Goal: Task Accomplishment & Management: Use online tool/utility

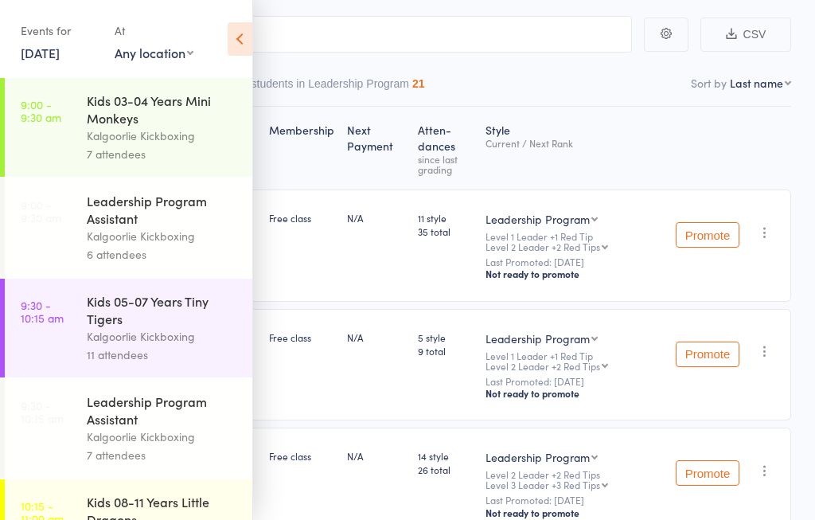
click at [42, 61] on link "[DATE]" at bounding box center [40, 53] width 39 height 18
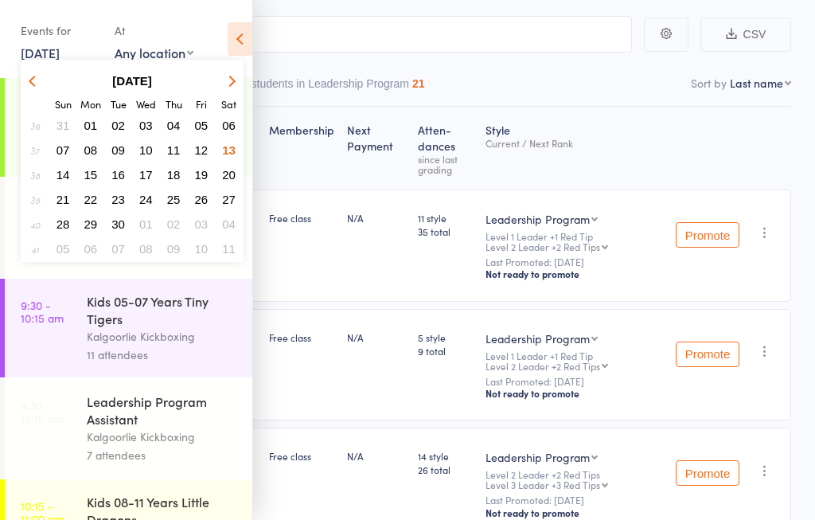
click at [88, 169] on span "15" at bounding box center [91, 175] width 14 height 14
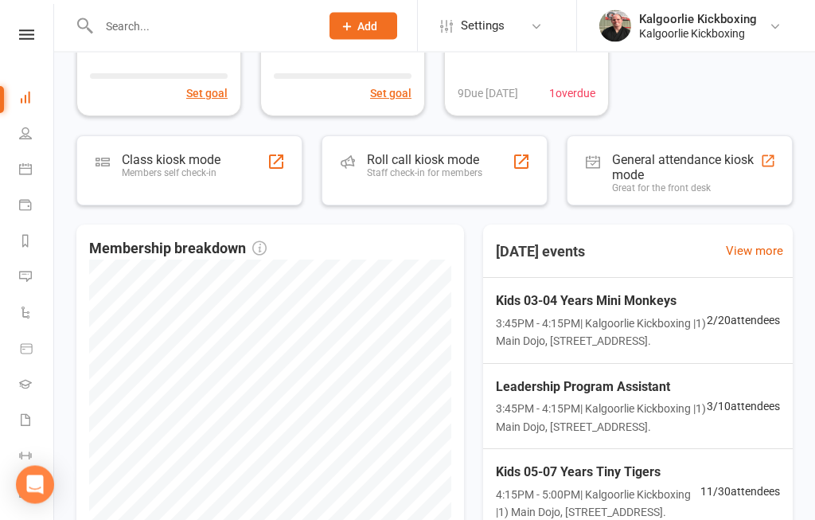
scroll to position [280, 0]
click at [410, 170] on div "Staff check-in for members" at bounding box center [424, 172] width 115 height 11
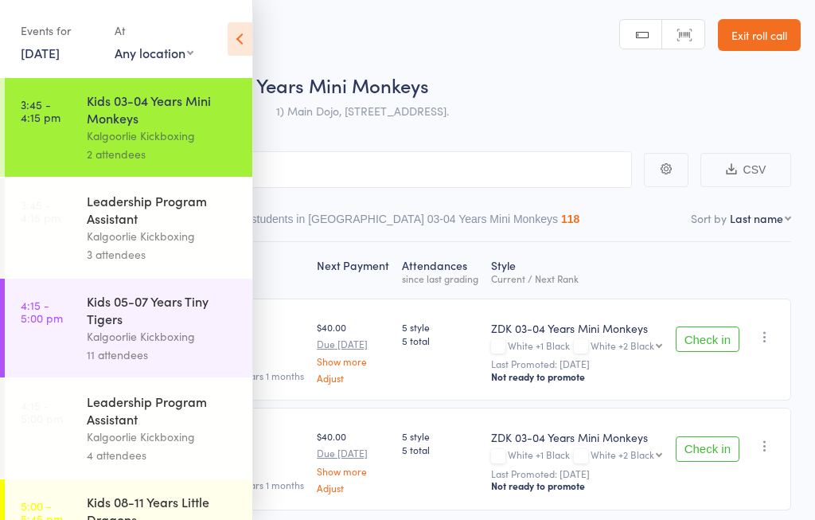
click at [233, 14] on div "Events for 15 Sep, 2025 15 Sep, 2025 September 2025 Sun Mon Tue Wed Thu Fri Sat…" at bounding box center [126, 40] width 252 height 80
click at [233, 25] on icon at bounding box center [240, 38] width 25 height 33
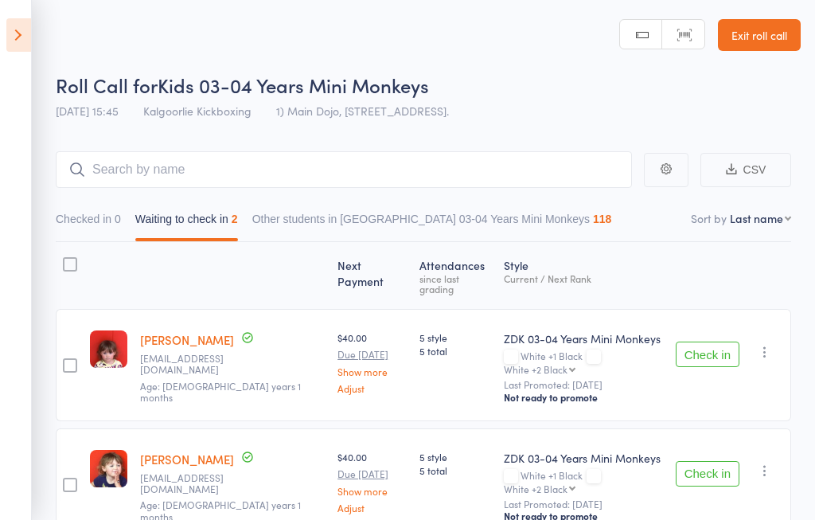
click at [10, 24] on icon at bounding box center [18, 34] width 25 height 33
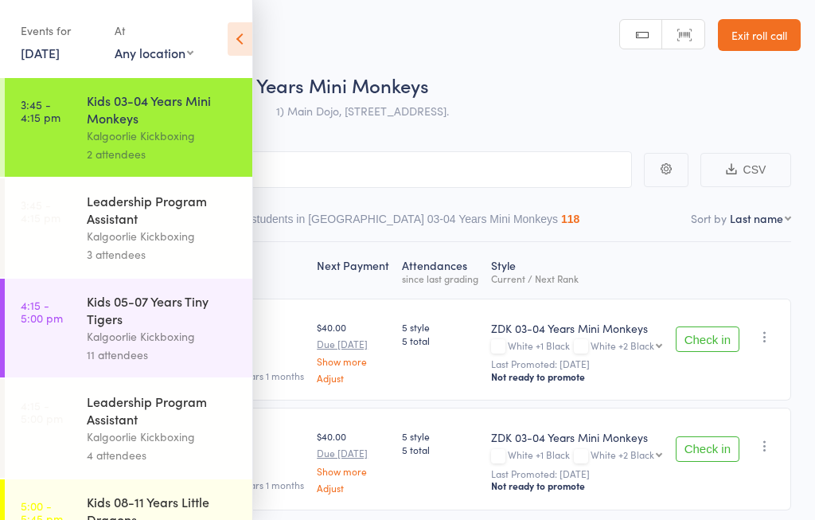
click at [50, 216] on time "3:45 - 4:15 pm" at bounding box center [41, 210] width 40 height 25
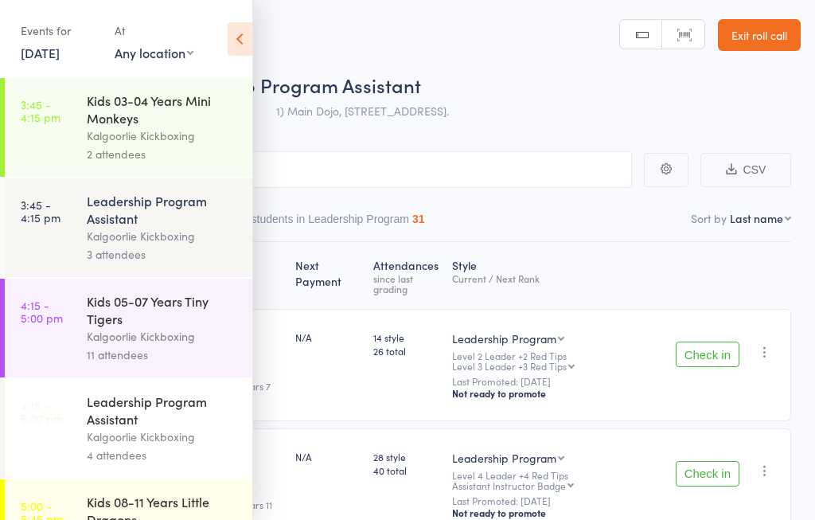
click at [228, 36] on icon at bounding box center [240, 38] width 25 height 33
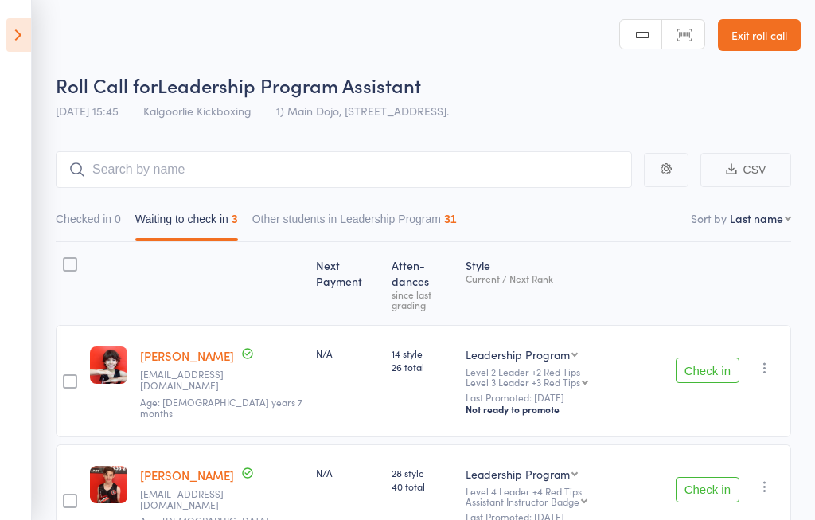
click at [714, 358] on button "Check in" at bounding box center [708, 370] width 64 height 25
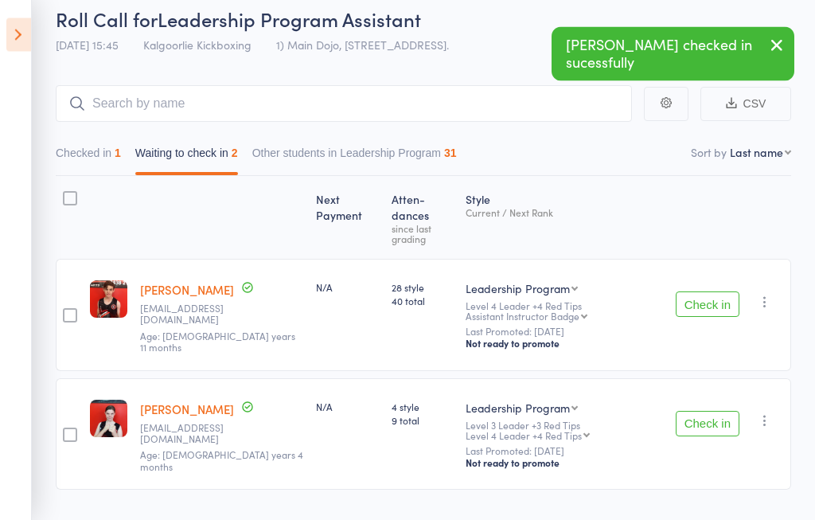
scroll to position [66, 0]
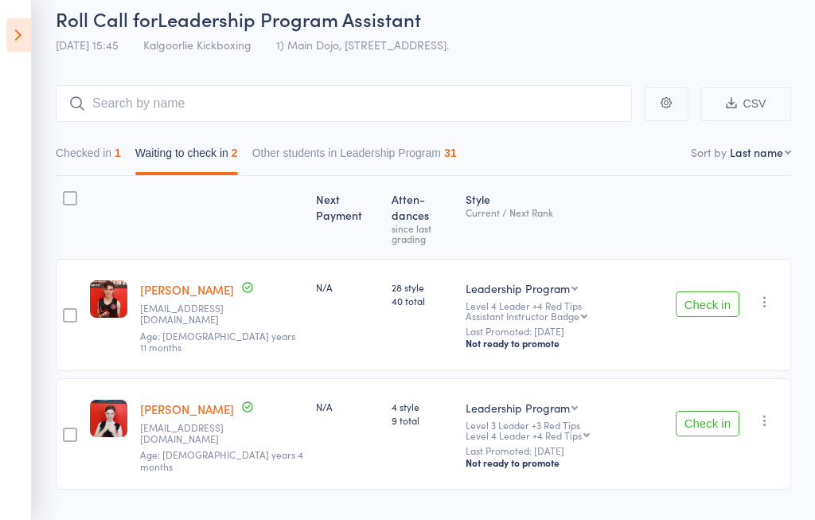
click at [722, 411] on button "Check in" at bounding box center [708, 423] width 64 height 25
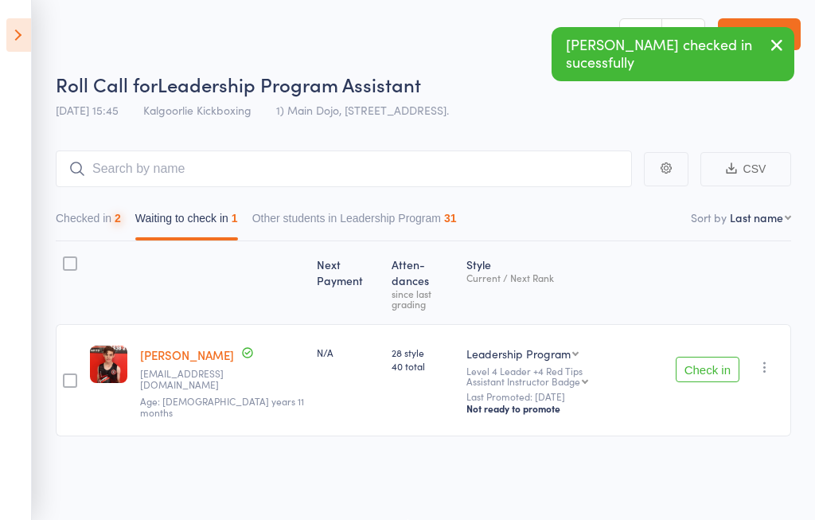
scroll to position [1, 0]
click at [771, 359] on icon "button" at bounding box center [765, 367] width 16 height 16
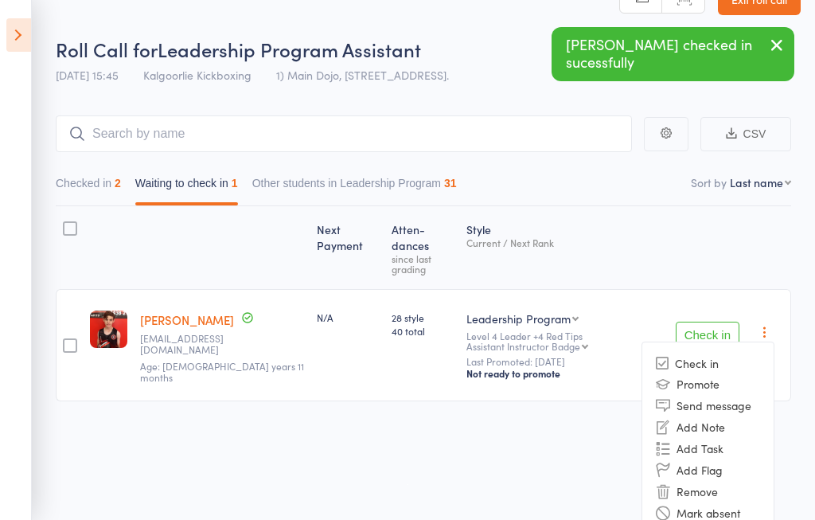
scroll to position [37, 0]
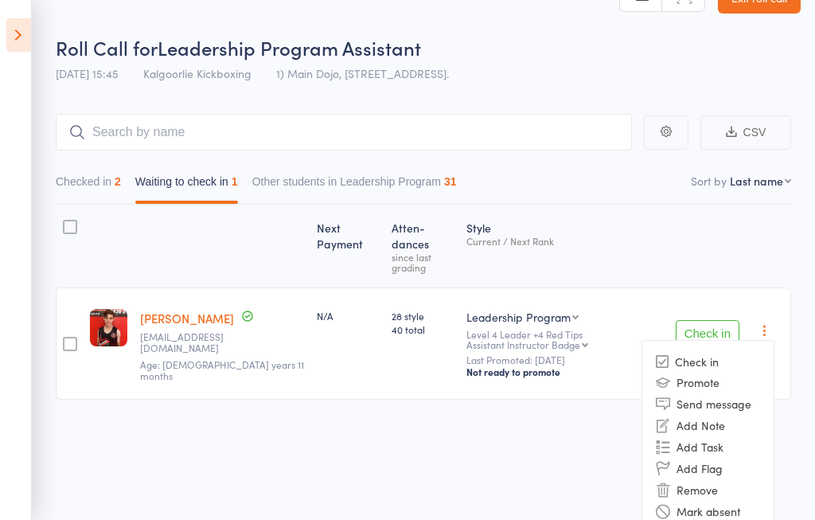
click at [715, 459] on li "Add Flag" at bounding box center [708, 469] width 131 height 22
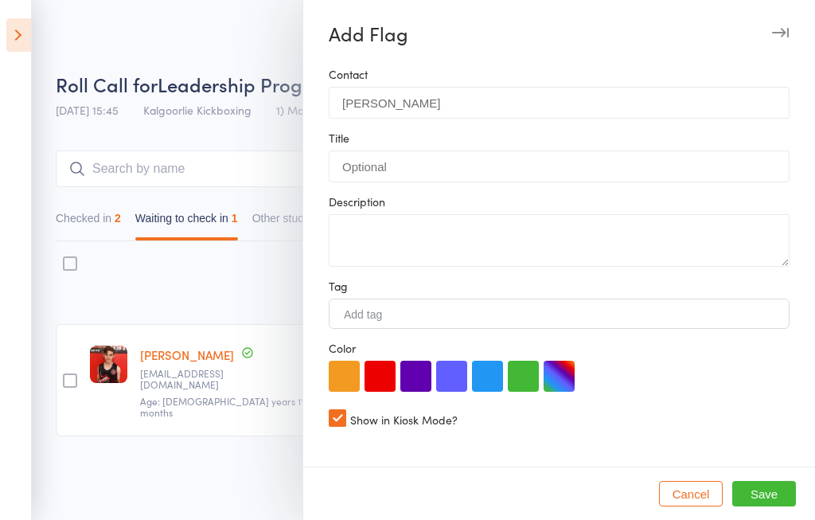
scroll to position [1, 0]
click at [224, 222] on div at bounding box center [407, 260] width 815 height 520
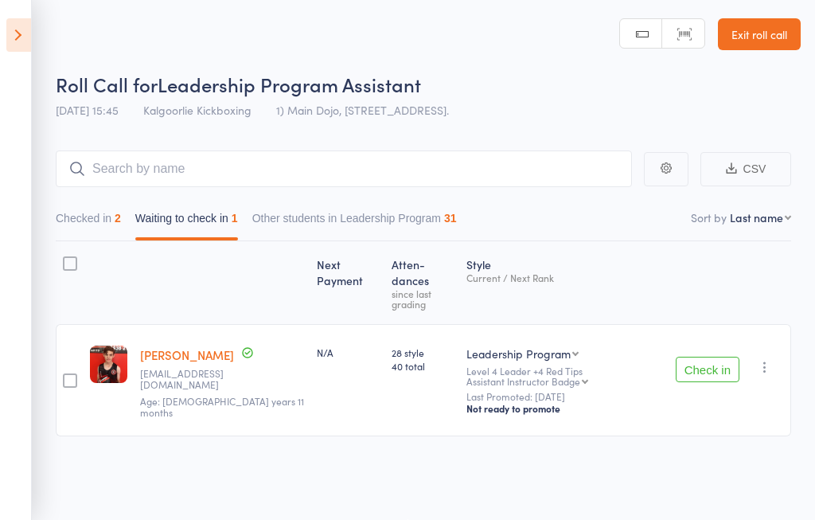
click at [770, 359] on icon "button" at bounding box center [765, 367] width 16 height 16
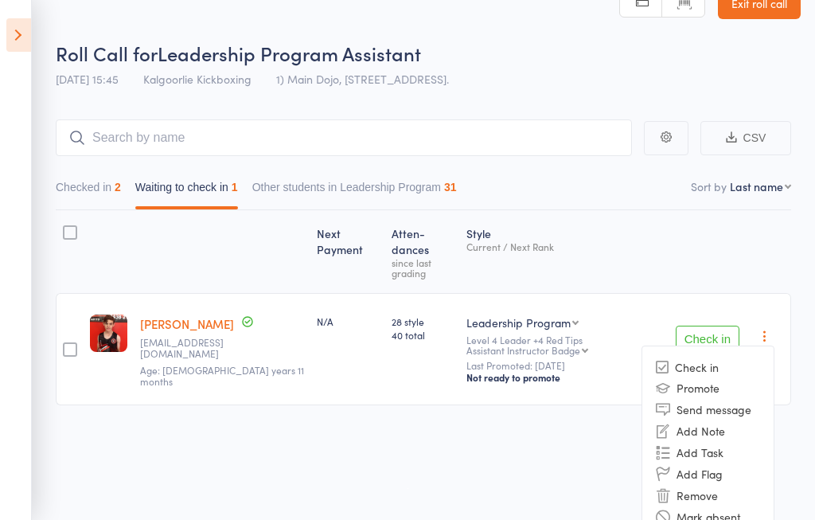
scroll to position [37, 0]
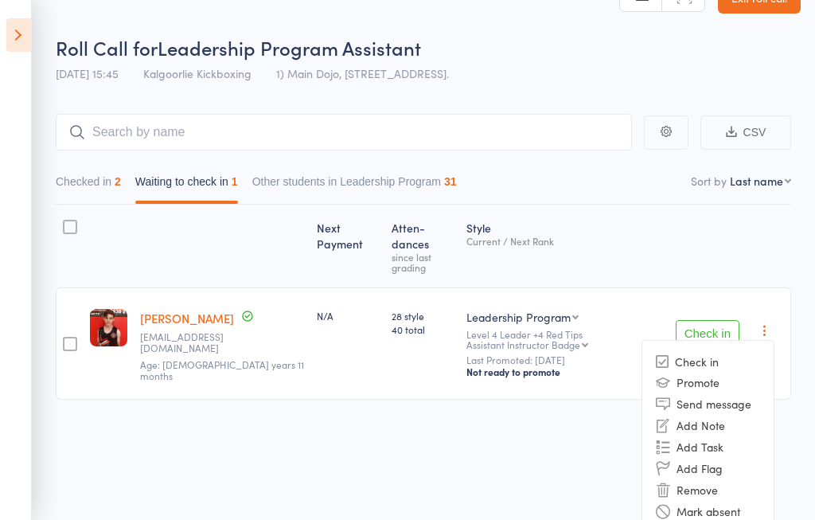
click at [718, 505] on li "Mark absent" at bounding box center [708, 512] width 131 height 22
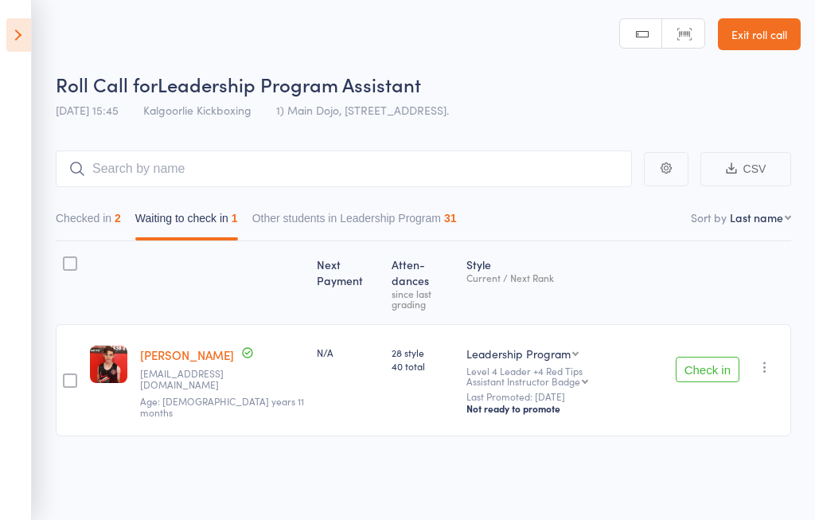
scroll to position [1, 0]
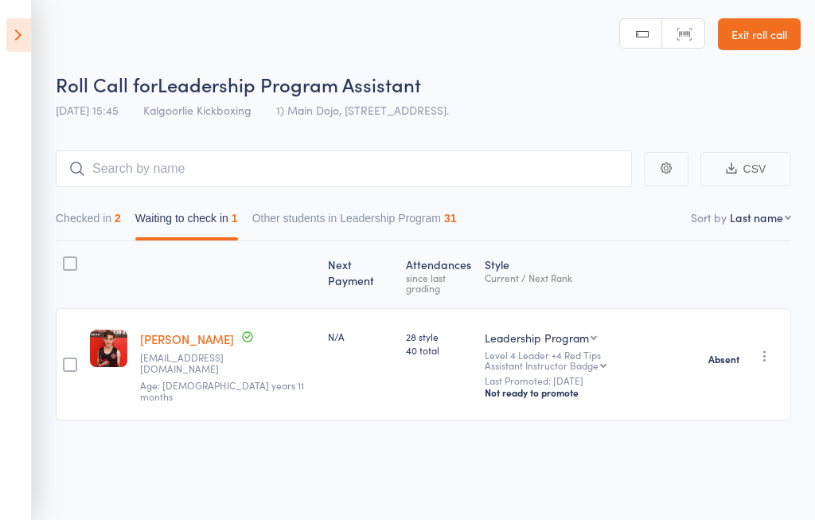
click at [16, 31] on icon at bounding box center [18, 34] width 25 height 33
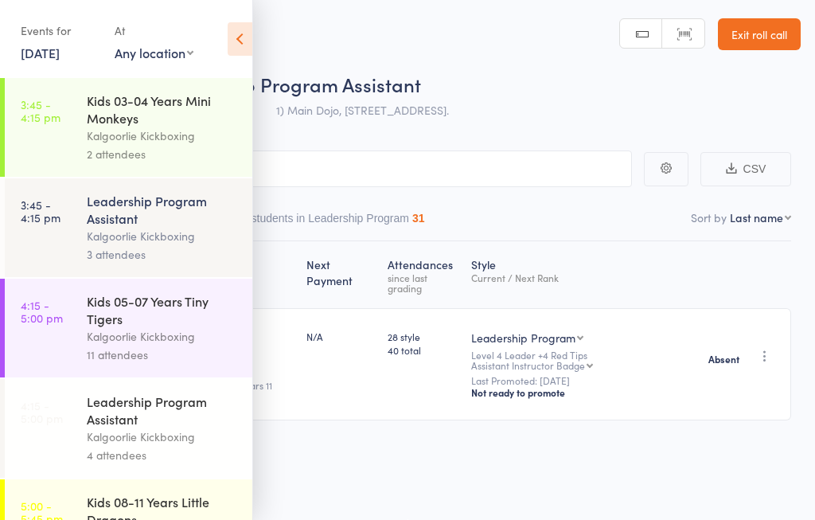
click at [47, 420] on time "4:15 - 5:00 pm" at bounding box center [42, 411] width 42 height 25
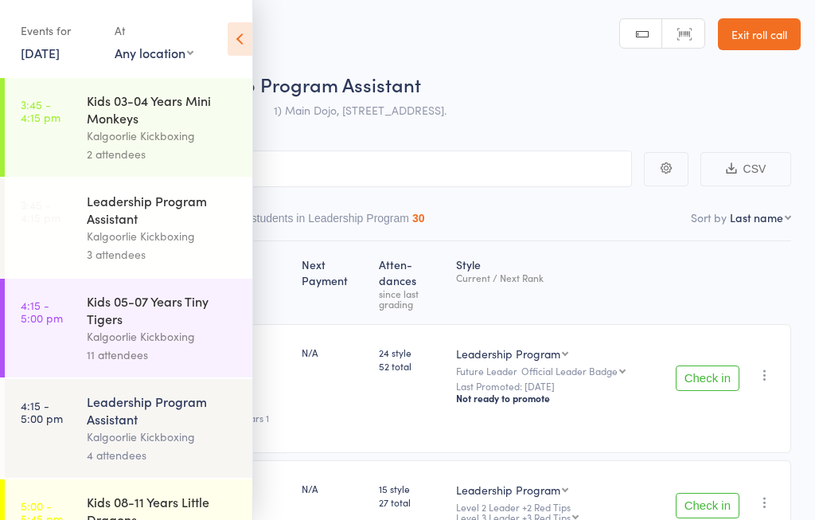
click at [251, 29] on icon at bounding box center [240, 38] width 25 height 33
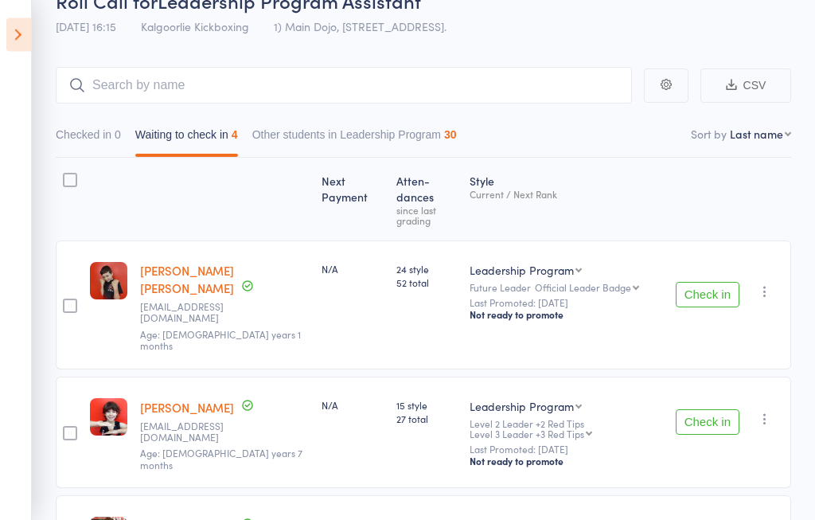
click at [710, 410] on button "Check in" at bounding box center [708, 422] width 64 height 25
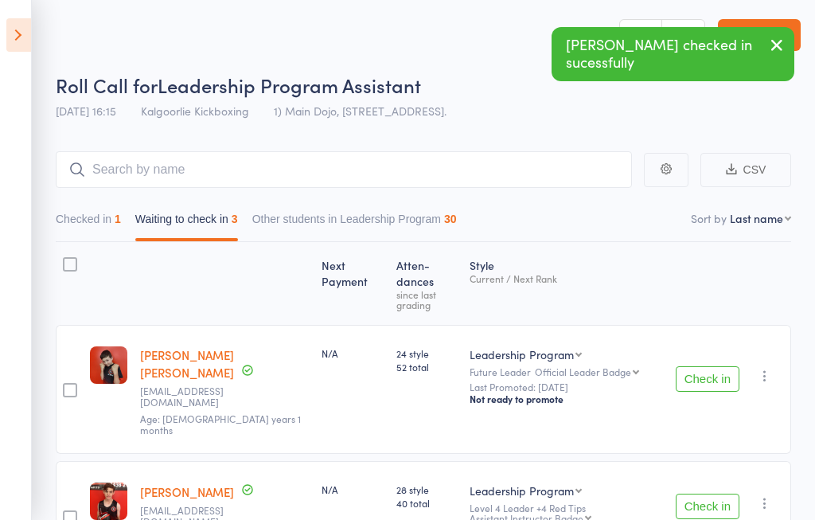
click at [769, 162] on button "CSV" at bounding box center [746, 170] width 91 height 34
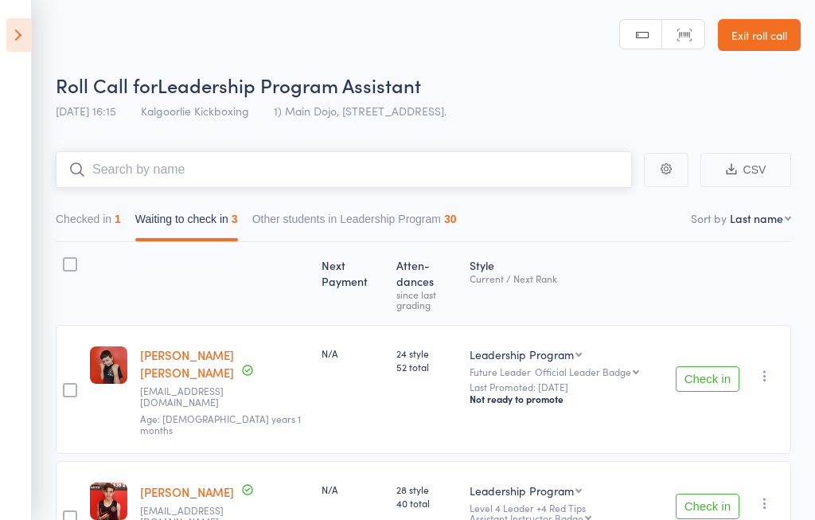
click at [603, 162] on input "search" at bounding box center [344, 169] width 577 height 37
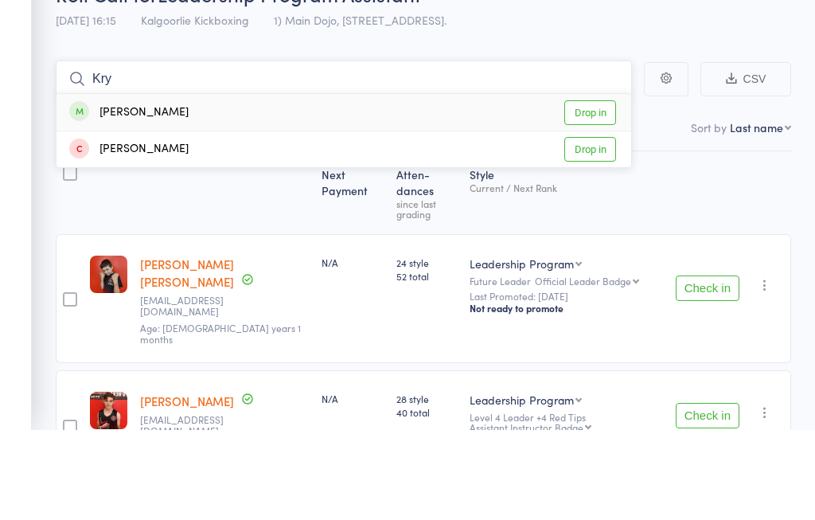
type input "Kry"
click at [601, 191] on link "Drop in" at bounding box center [591, 203] width 52 height 25
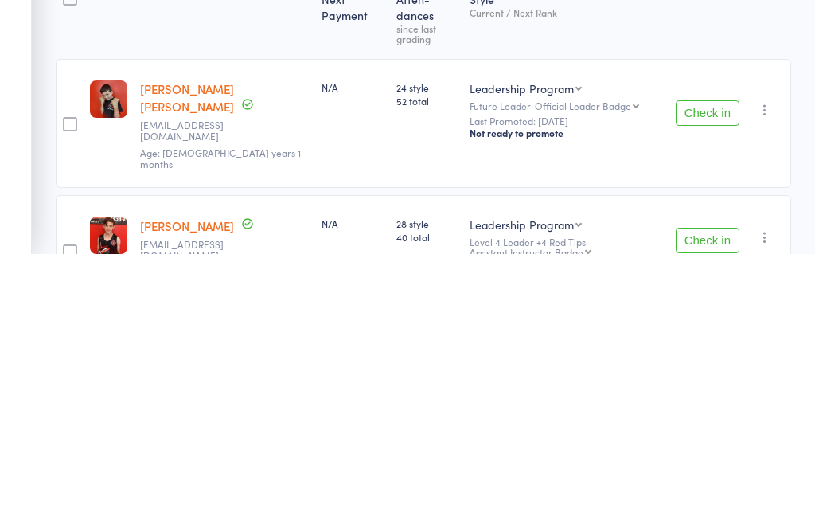
click at [633, 249] on div "Style Current / Next Rank" at bounding box center [566, 283] width 206 height 68
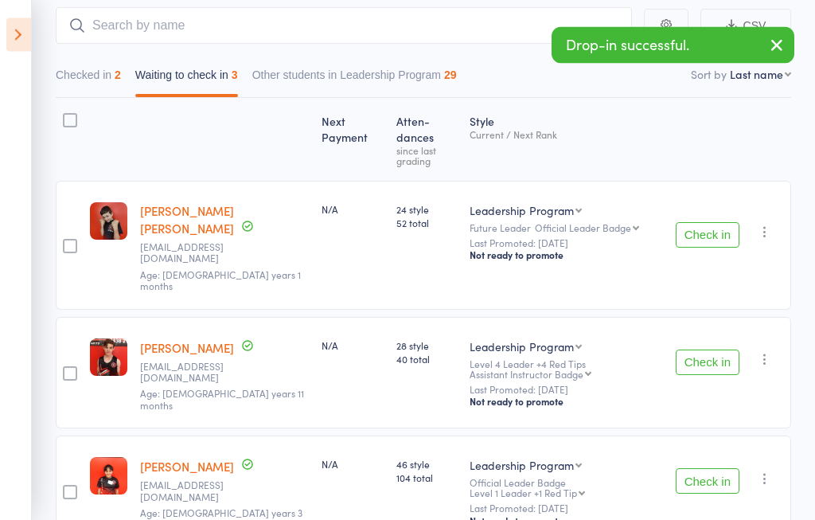
scroll to position [150, 0]
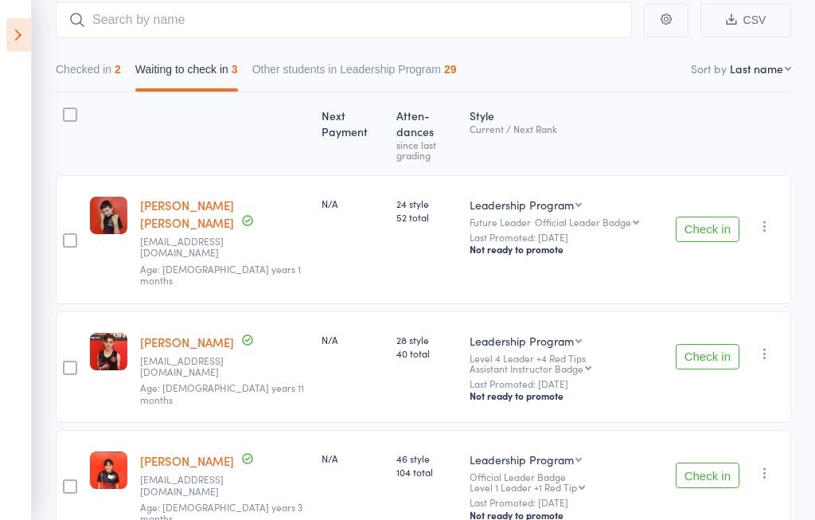
click at [12, 33] on icon at bounding box center [18, 34] width 25 height 33
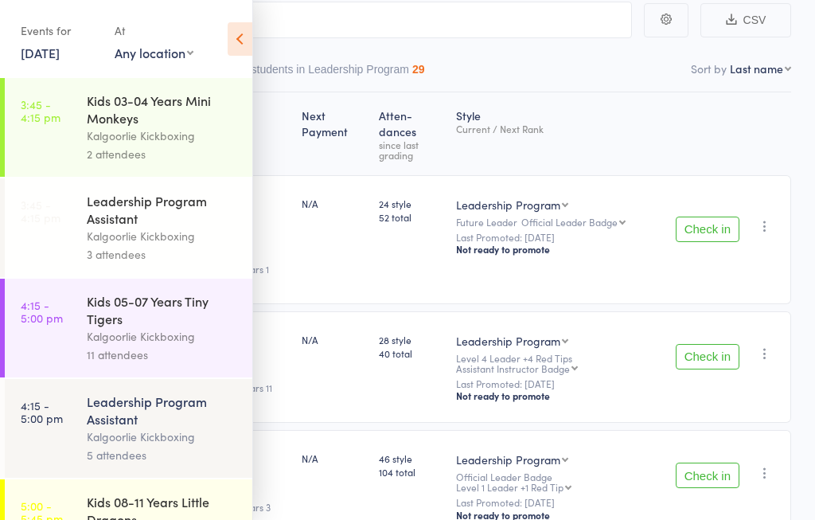
click at [61, 116] on link "3:45 - 4:15 pm Kids 03-04 Years Mini Monkeys Kalgoorlie Kickboxing 2 attendees" at bounding box center [129, 127] width 248 height 99
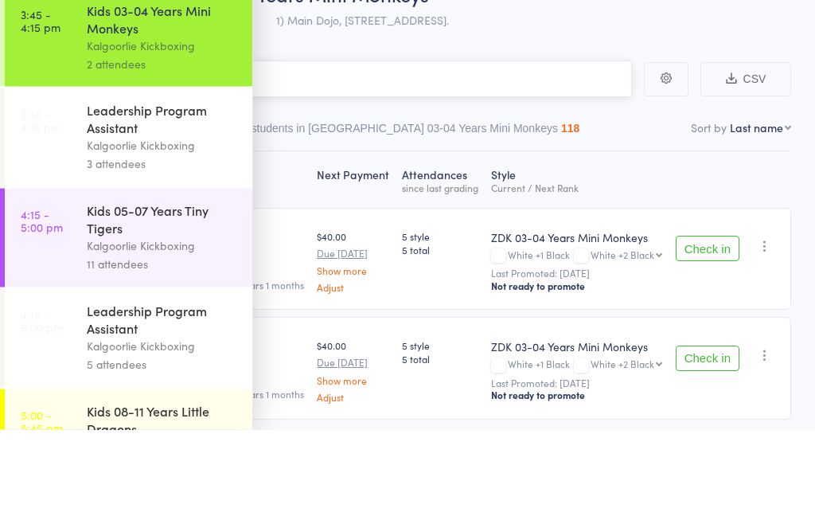
click at [690, 205] on nav "Checked in 0 Waiting to check in 2 Other students in ZDK 03-04 Years Mini Monke…" at bounding box center [408, 223] width 782 height 37
click at [596, 72] on div "Roll Call for Kids 03-04 Years Mini Monkeys 15 Sep 15:45 Kalgoorlie Kickboxing …" at bounding box center [428, 100] width 745 height 56
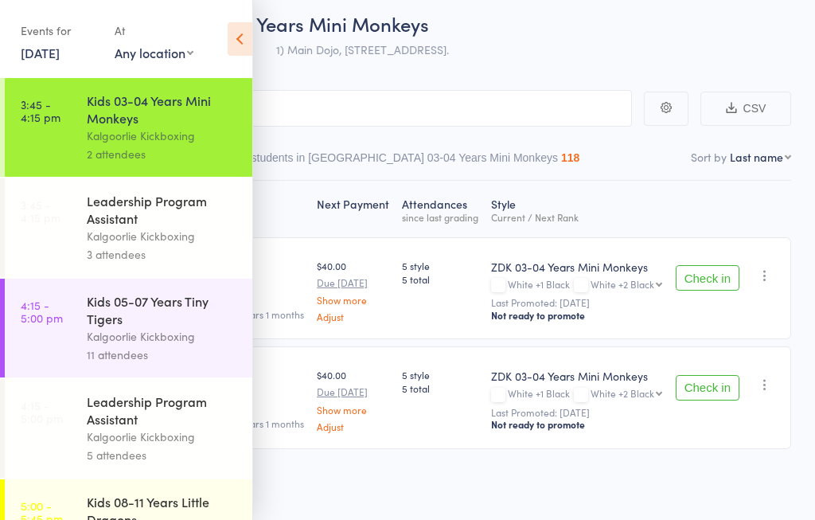
click at [593, 57] on div "Roll Call for Kids 03-04 Years Mini Monkeys 15 Sep 15:45 Kalgoorlie Kickboxing …" at bounding box center [428, 38] width 745 height 56
click at [224, 35] on div "Events for 15 Sep, 2025 15 Sep, 2025 September 2025 Sun Mon Tue Wed Thu Fri Sat…" at bounding box center [126, 40] width 252 height 80
click at [233, 49] on icon at bounding box center [240, 38] width 25 height 33
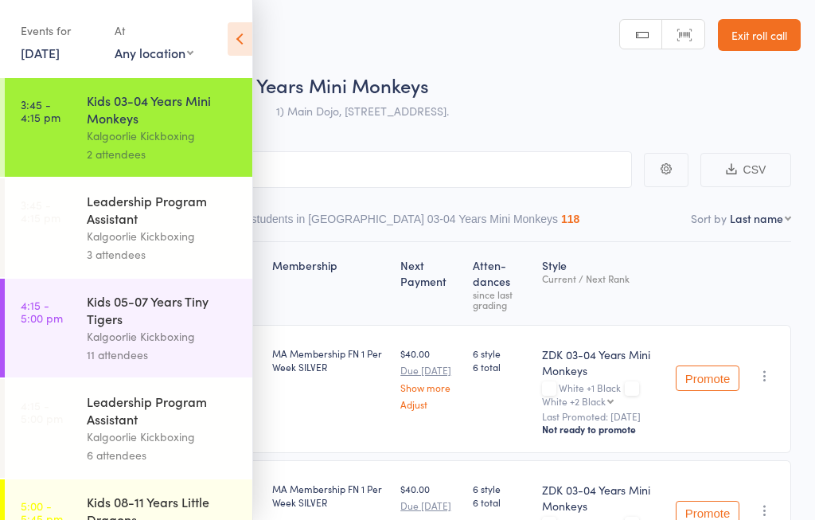
click at [228, 35] on icon at bounding box center [240, 38] width 25 height 33
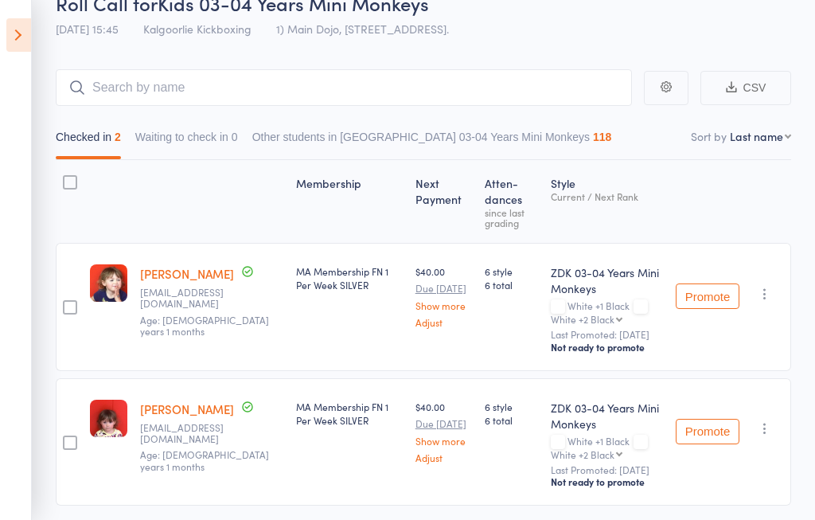
scroll to position [110, 0]
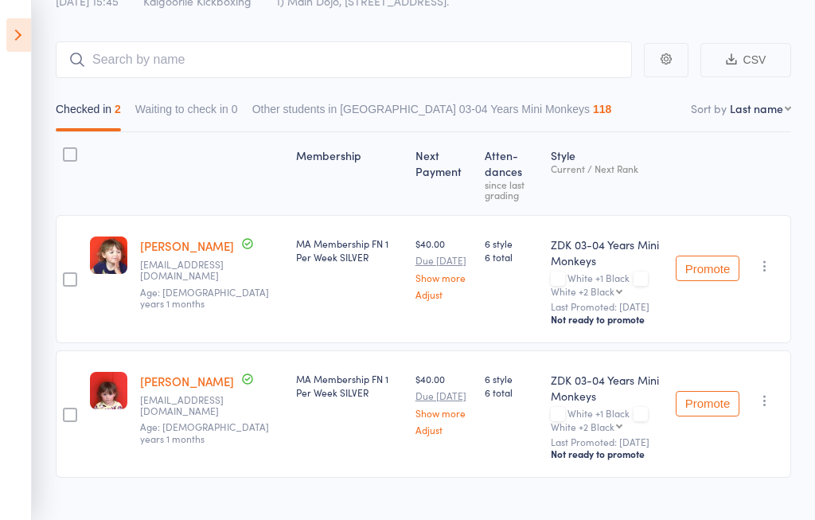
click at [8, 37] on icon at bounding box center [18, 34] width 25 height 33
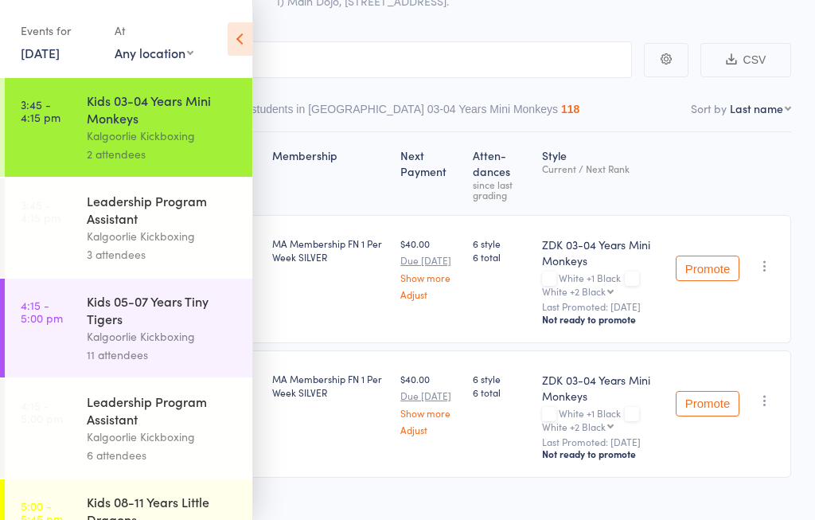
click at [112, 233] on div "Kalgoorlie Kickboxing" at bounding box center [163, 236] width 152 height 18
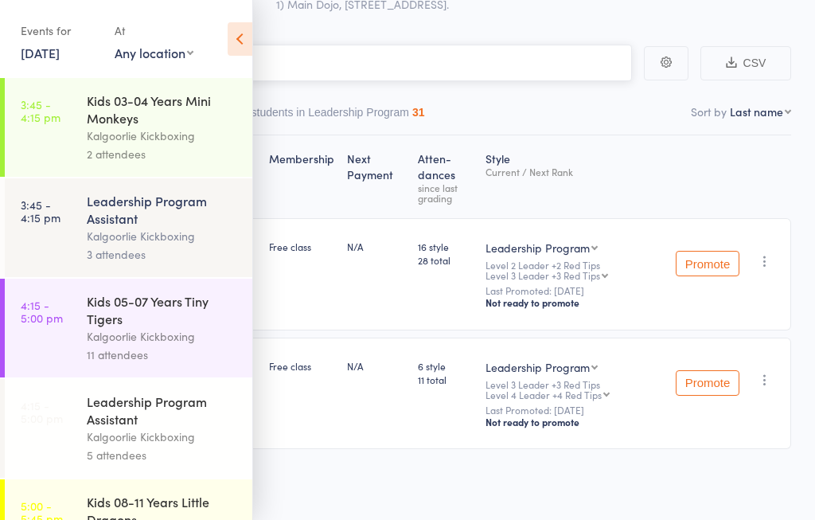
scroll to position [1, 0]
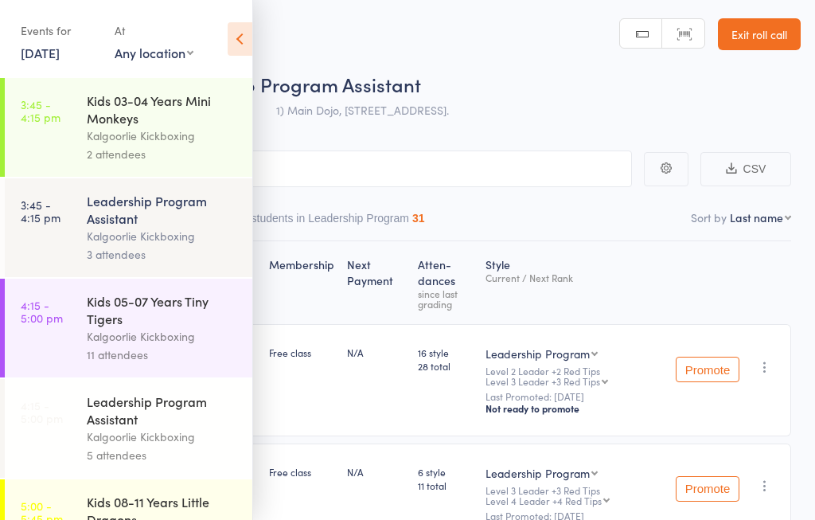
click at [234, 37] on icon at bounding box center [240, 38] width 25 height 33
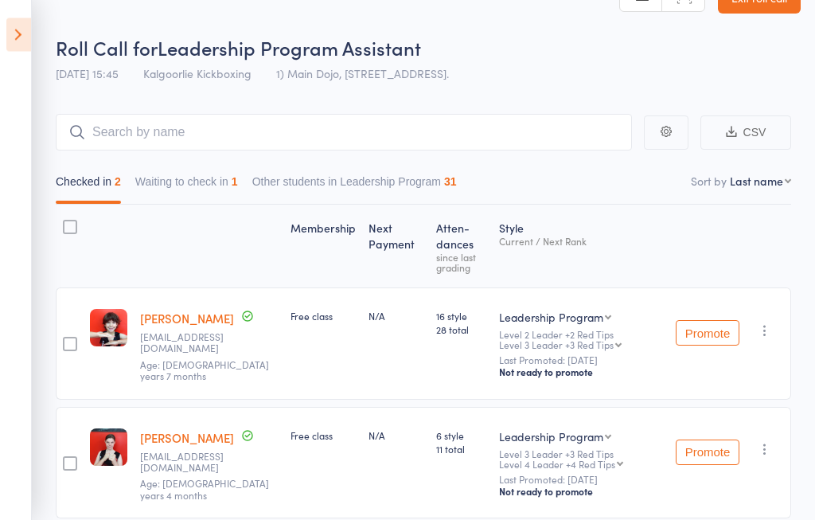
scroll to position [61, 0]
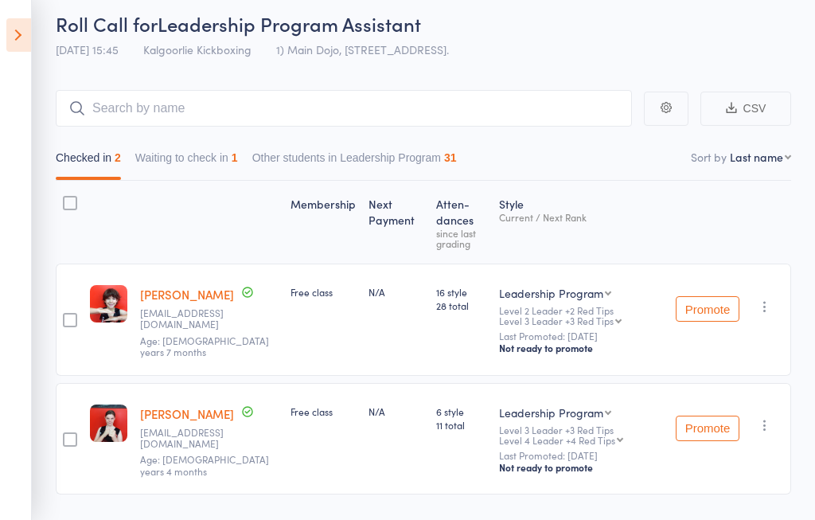
click at [15, 37] on icon at bounding box center [18, 34] width 25 height 33
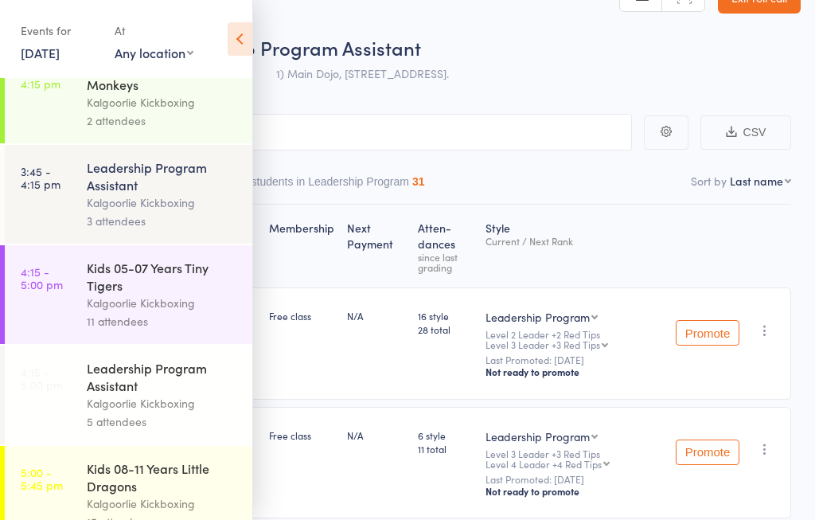
scroll to position [49, 0]
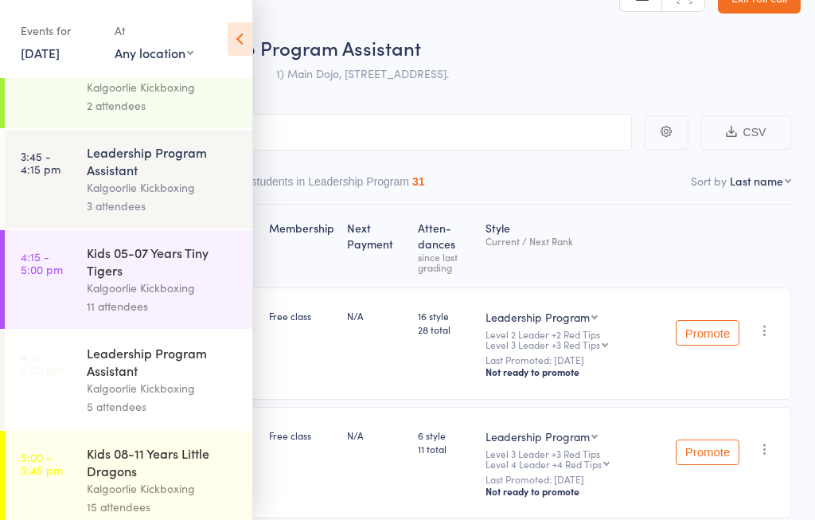
click at [76, 291] on link "4:15 - 5:00 pm Kids 05-07 Years Tiny Tigers Kalgoorlie Kickboxing 11 attendees" at bounding box center [129, 279] width 248 height 99
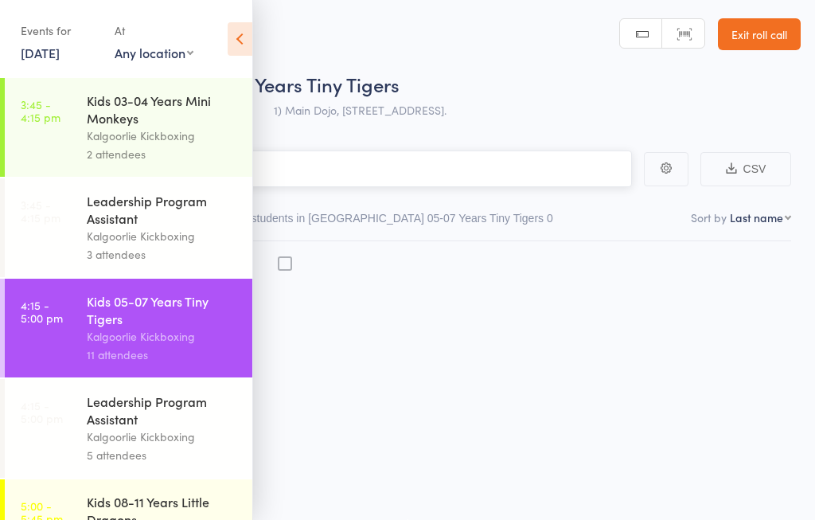
scroll to position [1, 0]
click at [238, 33] on icon at bounding box center [240, 38] width 25 height 33
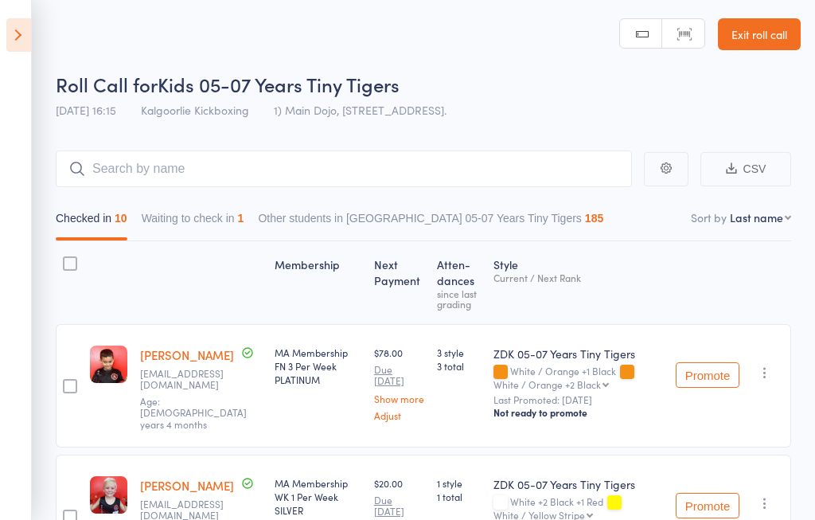
click at [15, 36] on icon at bounding box center [18, 34] width 25 height 33
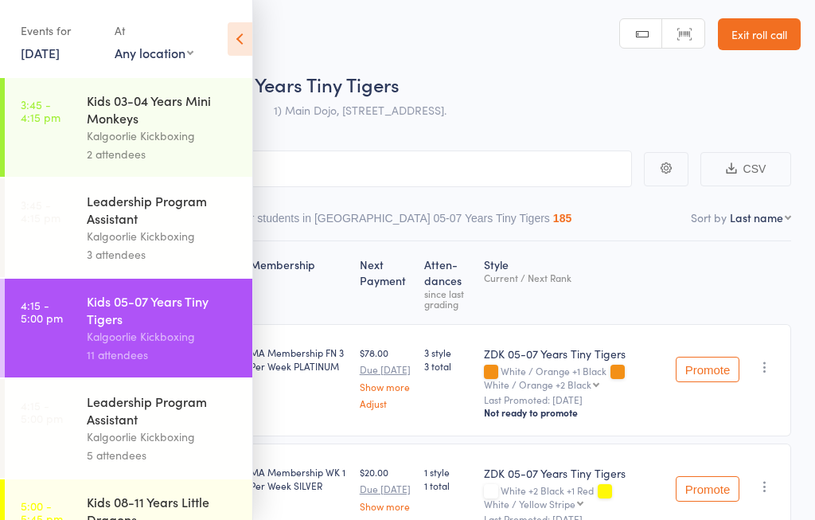
click at [245, 41] on icon at bounding box center [240, 38] width 25 height 33
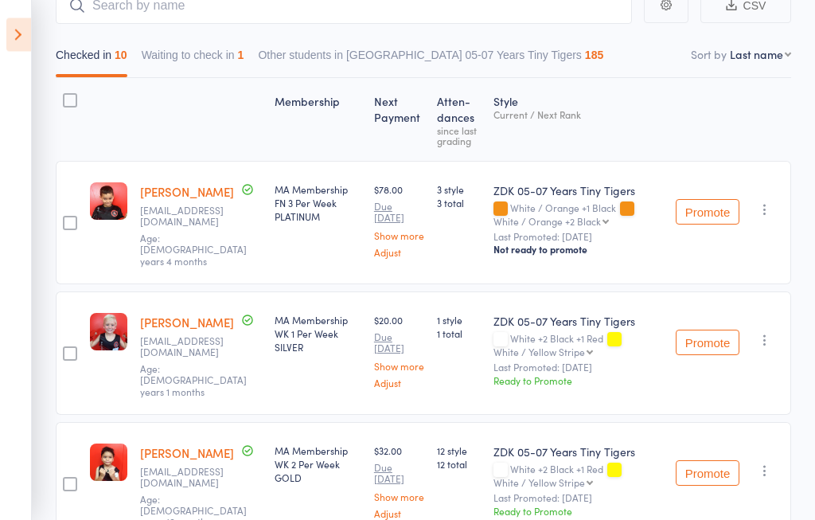
scroll to position [166, 0]
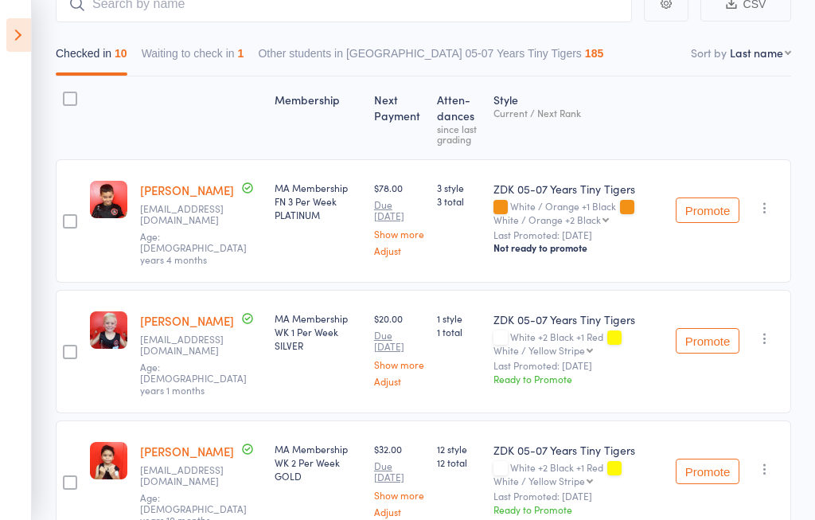
click at [171, 47] on button "Waiting to check in 1" at bounding box center [193, 57] width 103 height 37
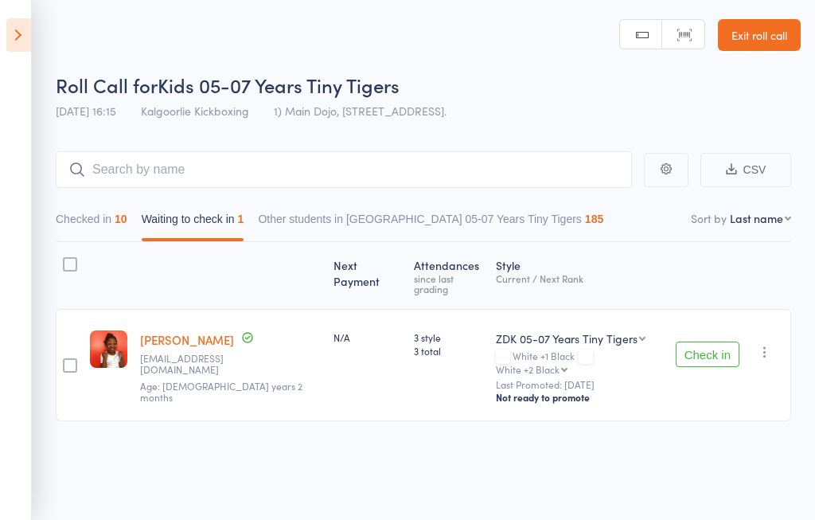
click at [99, 219] on button "Checked in 10" at bounding box center [92, 223] width 72 height 37
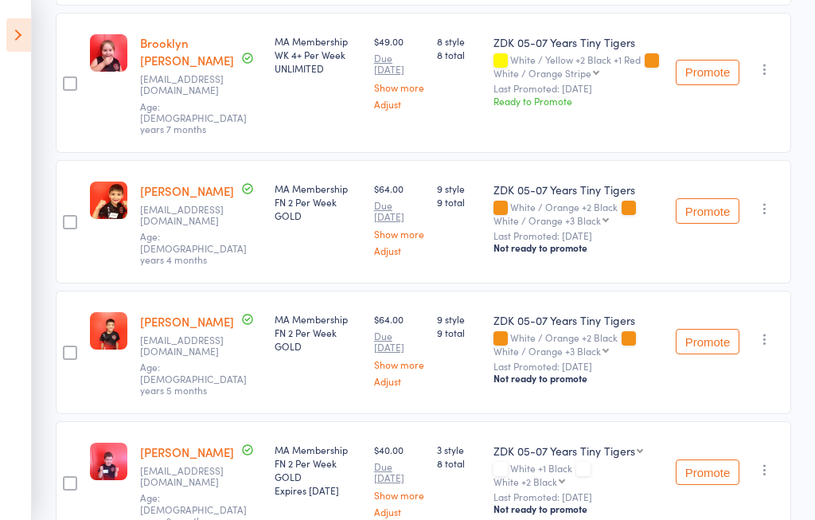
scroll to position [1093, 0]
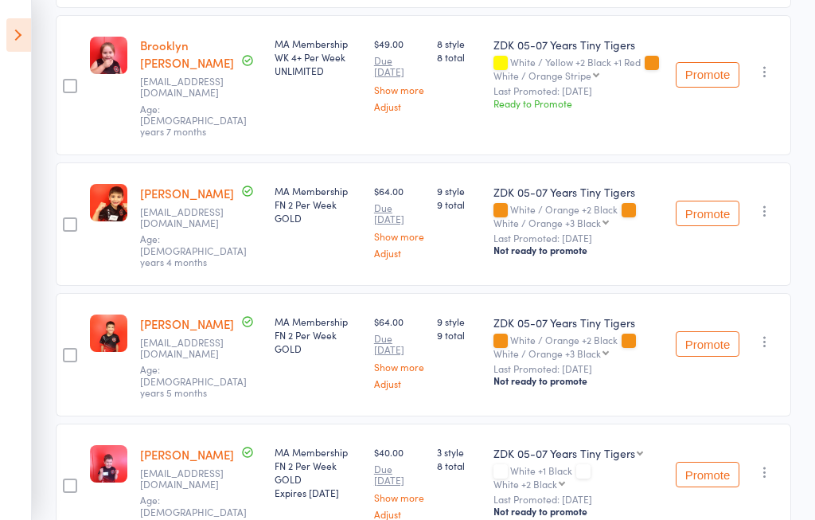
click at [65, 348] on div at bounding box center [70, 355] width 14 height 14
click at [66, 350] on input "checkbox" at bounding box center [66, 350] width 0 height 0
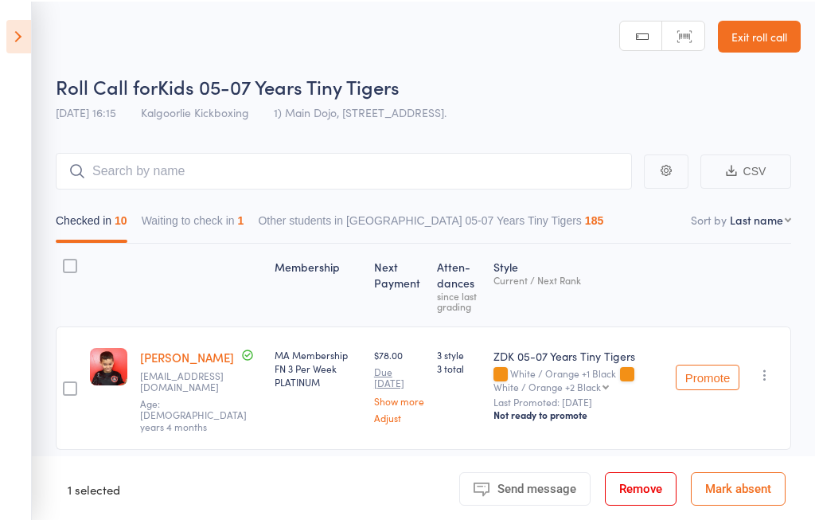
scroll to position [4, 0]
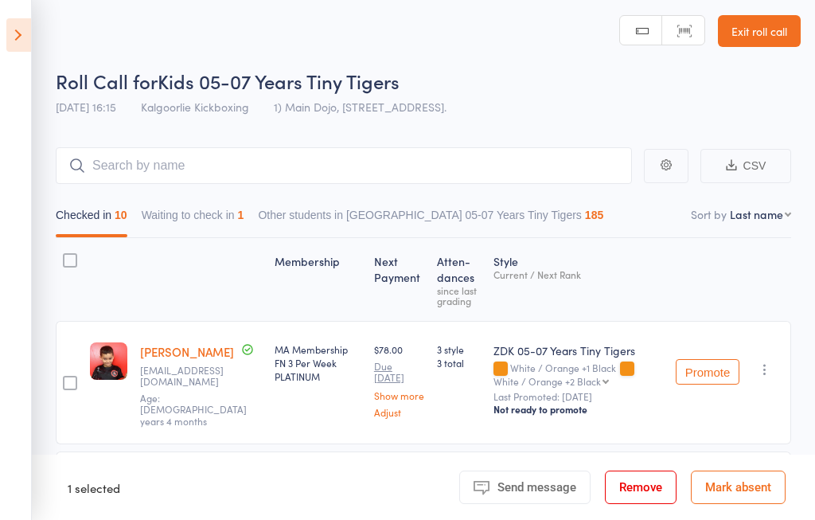
click at [241, 229] on button "Waiting to check in 1" at bounding box center [193, 219] width 103 height 37
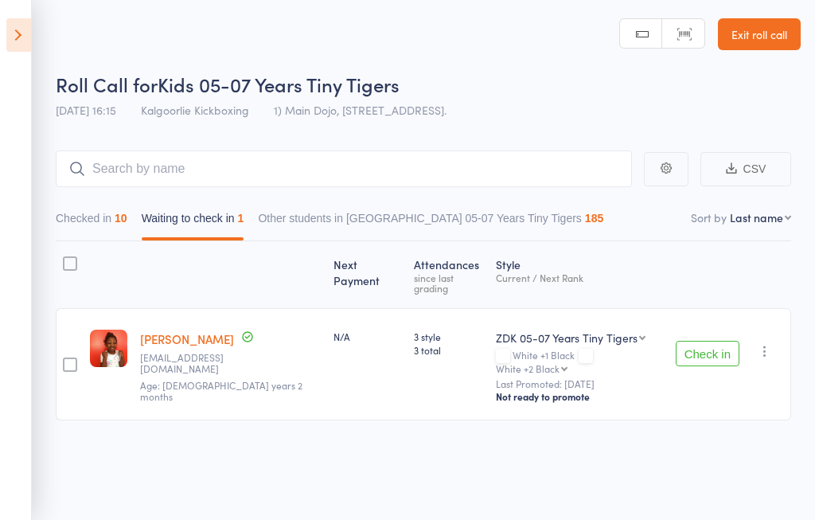
scroll to position [1, 0]
click at [715, 341] on button "Check in" at bounding box center [708, 353] width 64 height 25
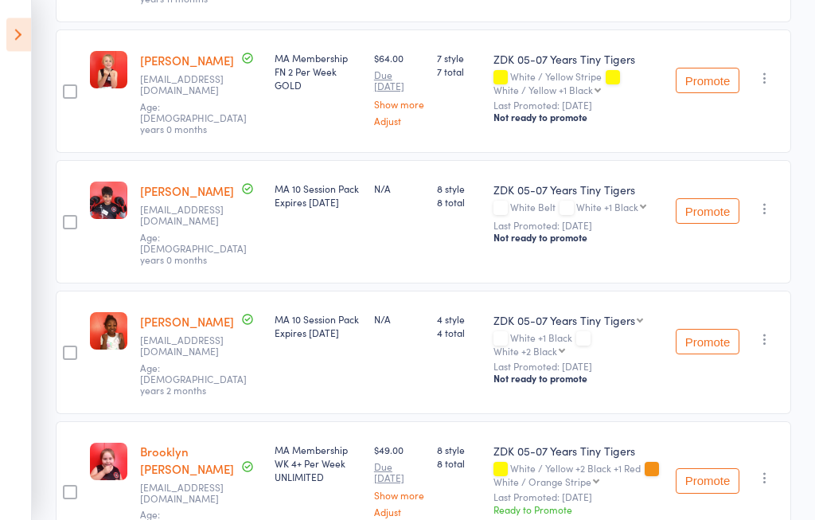
scroll to position [818, 0]
click at [697, 212] on button "Promote" at bounding box center [708, 210] width 64 height 25
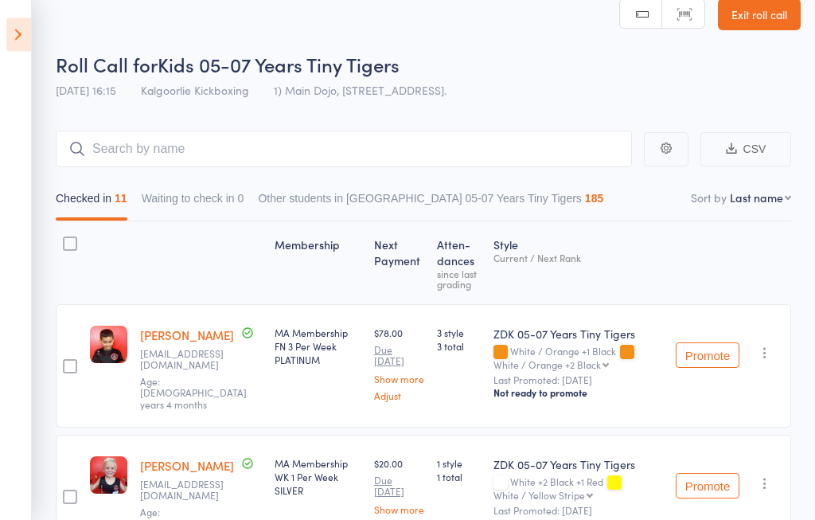
scroll to position [0, 0]
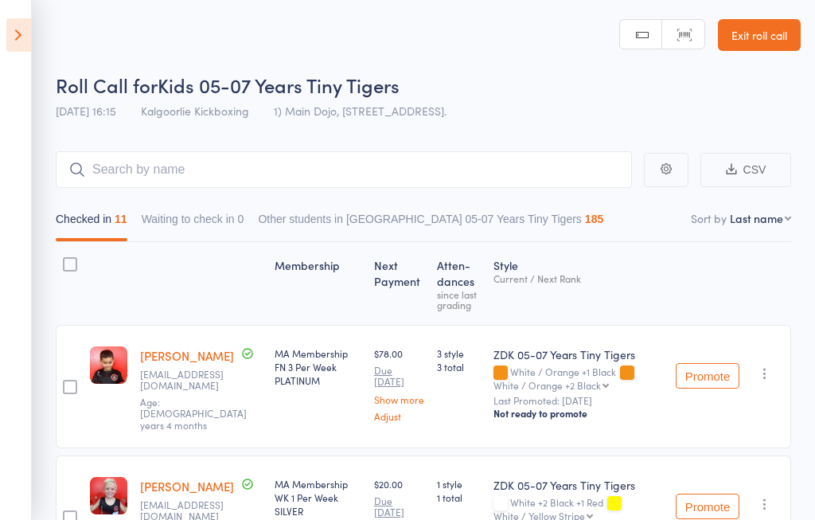
click at [15, 37] on icon at bounding box center [18, 34] width 25 height 33
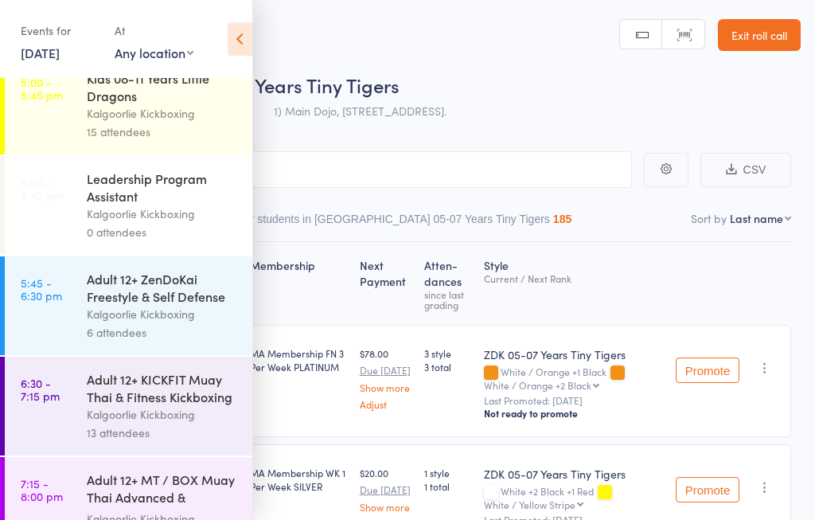
scroll to position [443, 0]
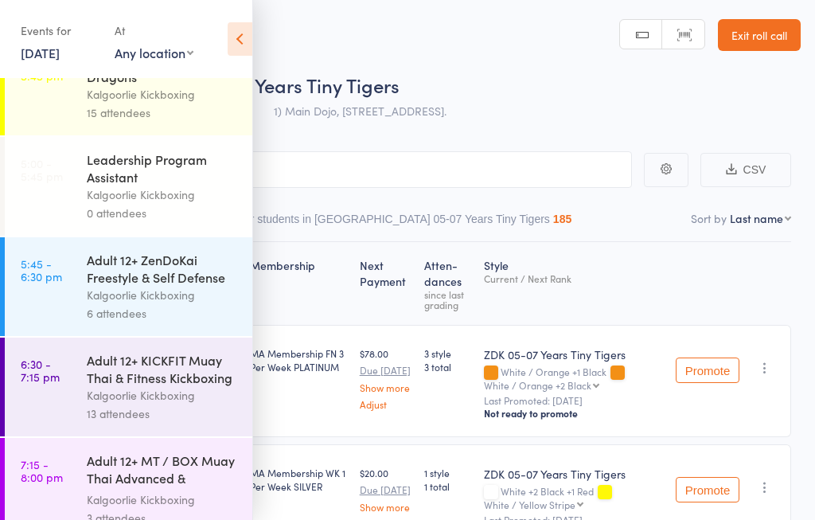
click at [231, 27] on icon at bounding box center [240, 38] width 25 height 33
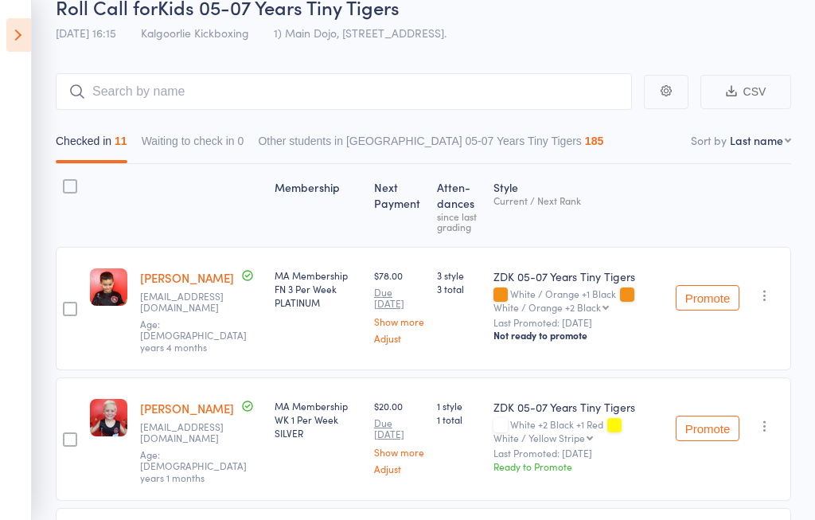
scroll to position [86, 0]
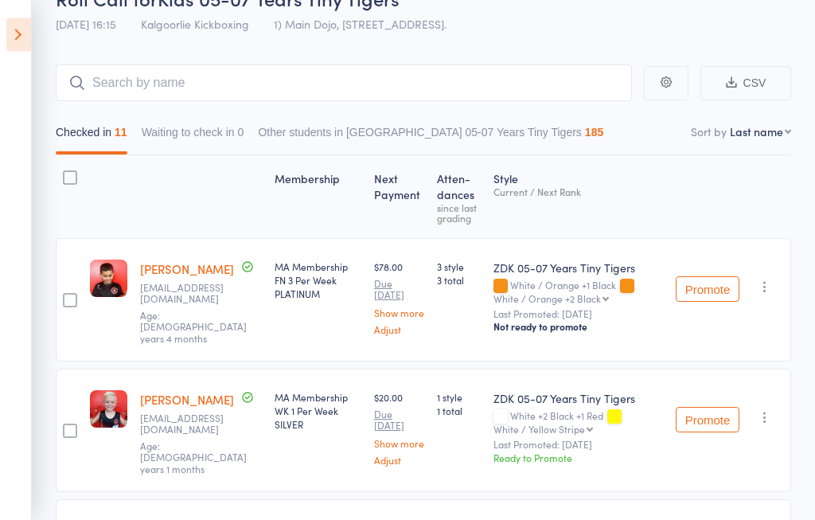
click at [14, 37] on icon at bounding box center [18, 34] width 25 height 33
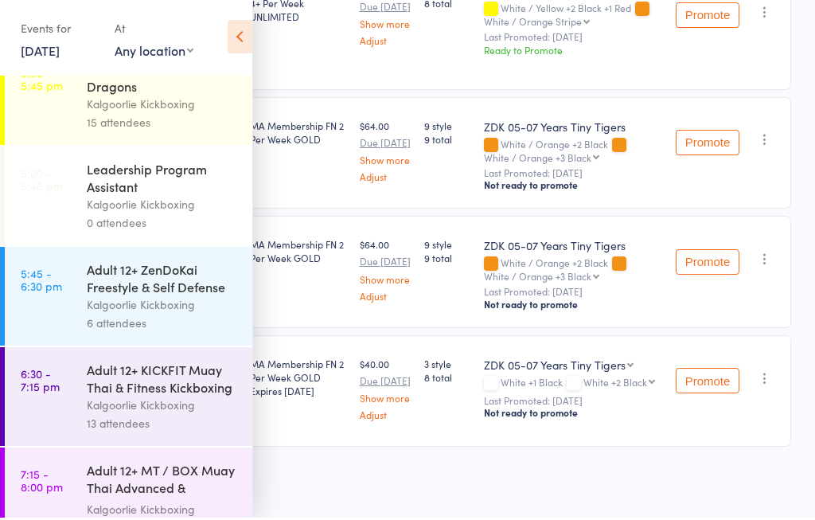
scroll to position [1212, 0]
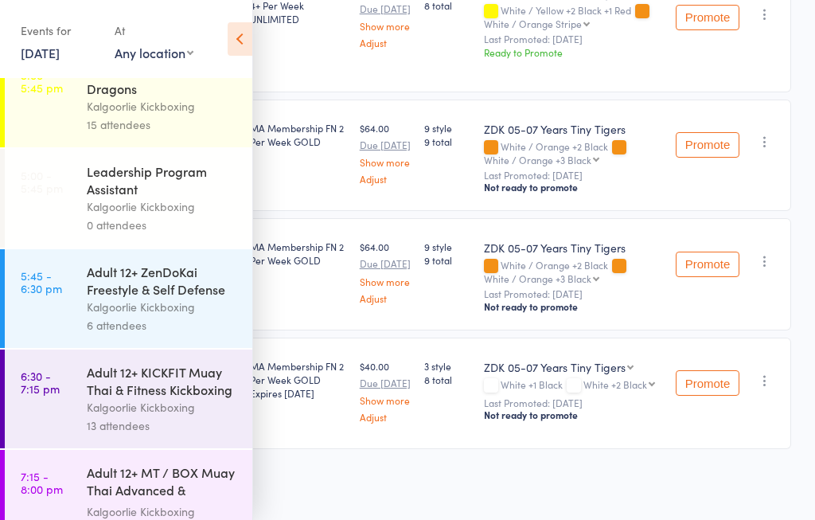
click at [84, 327] on link "5:45 - 6:30 pm Adult 12+ ZenDoKai Freestyle & Self Defense Kalgoorlie Kickboxin…" at bounding box center [129, 298] width 248 height 99
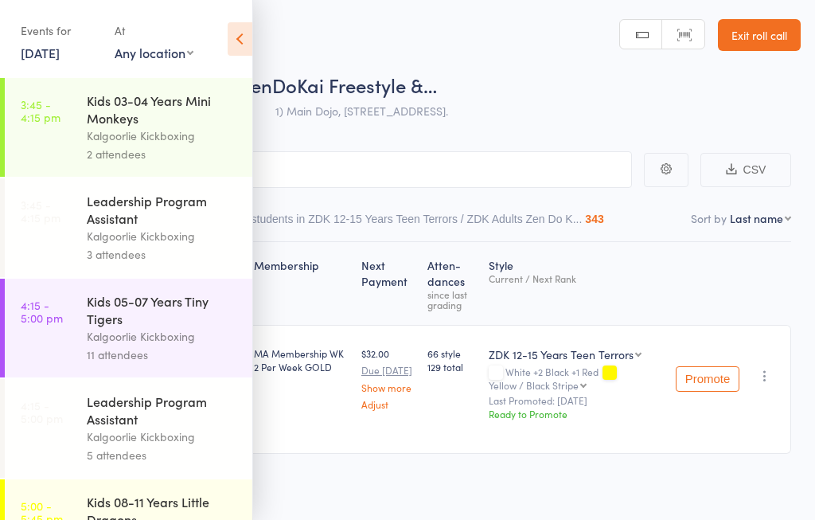
click at [222, 34] on div "Events for 15 Sep, 2025 15 Sep, 2025 September 2025 Sun Mon Tue Wed Thu Fri Sat…" at bounding box center [126, 40] width 252 height 80
click at [233, 45] on icon at bounding box center [240, 38] width 25 height 33
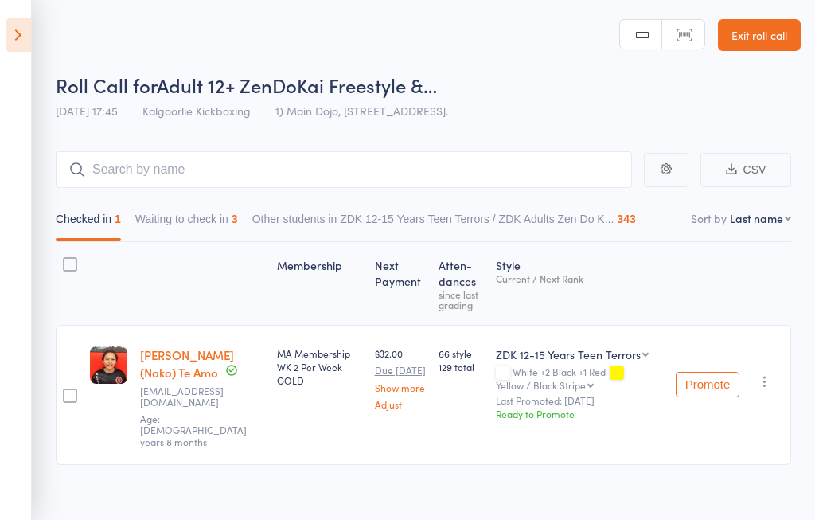
scroll to position [1, 0]
click at [180, 227] on button "Waiting to check in 3" at bounding box center [186, 222] width 103 height 37
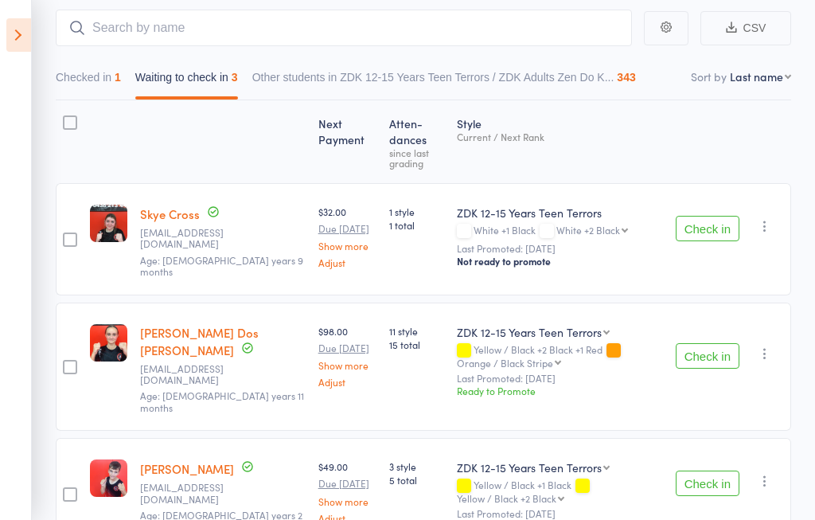
click at [88, 83] on button "Checked in 1" at bounding box center [88, 81] width 65 height 37
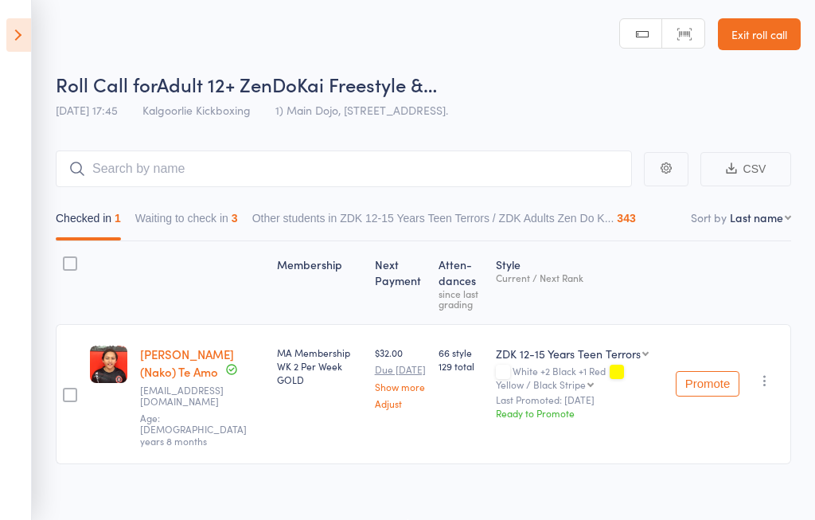
click at [193, 218] on button "Waiting to check in 3" at bounding box center [186, 222] width 103 height 37
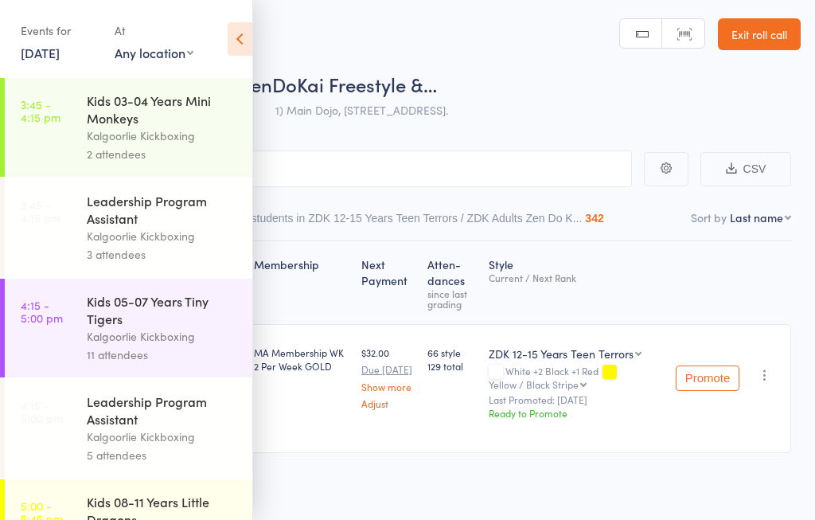
click at [237, 28] on icon at bounding box center [240, 38] width 25 height 33
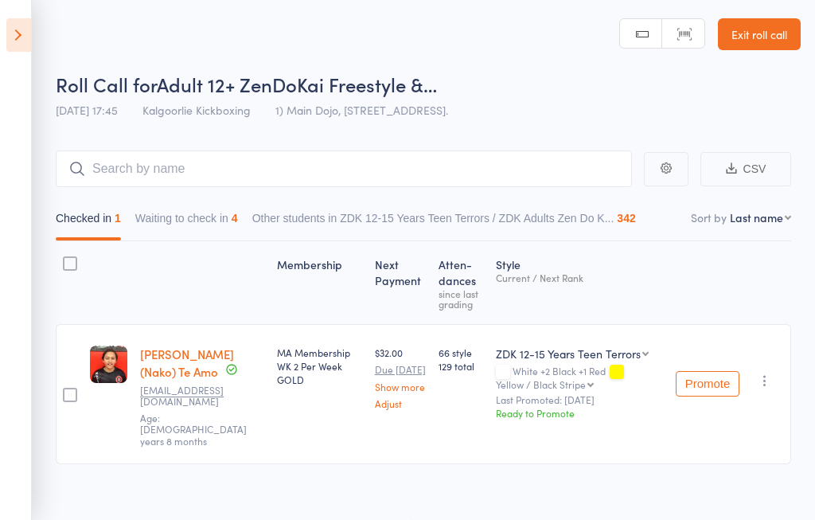
click at [7, 276] on aside "Events for [DATE] [DATE] [DATE] Sun Mon Tue Wed Thu Fri Sat 36 31 01 02 03 04 0…" at bounding box center [16, 260] width 32 height 520
click at [5, 279] on aside "Events for [DATE] [DATE] [DATE] Sun Mon Tue Wed Thu Fri Sat 36 31 01 02 03 04 0…" at bounding box center [16, 260] width 32 height 520
click at [6, 131] on aside "Events for [DATE] [DATE] [DATE] Sun Mon Tue Wed Thu Fri Sat 36 31 01 02 03 04 0…" at bounding box center [16, 260] width 32 height 520
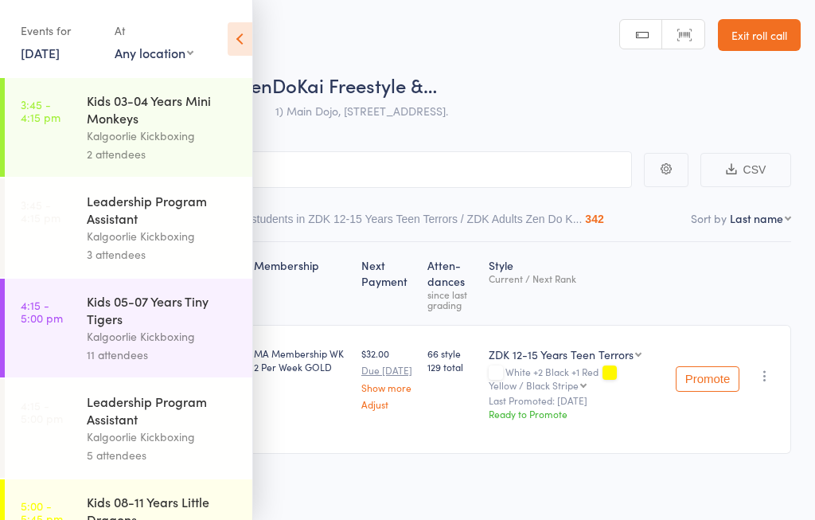
click at [7, 203] on link "3:45 - 4:15 pm Leadership Program Assistant Kalgoorlie Kickboxing 3 attendees" at bounding box center [129, 227] width 248 height 99
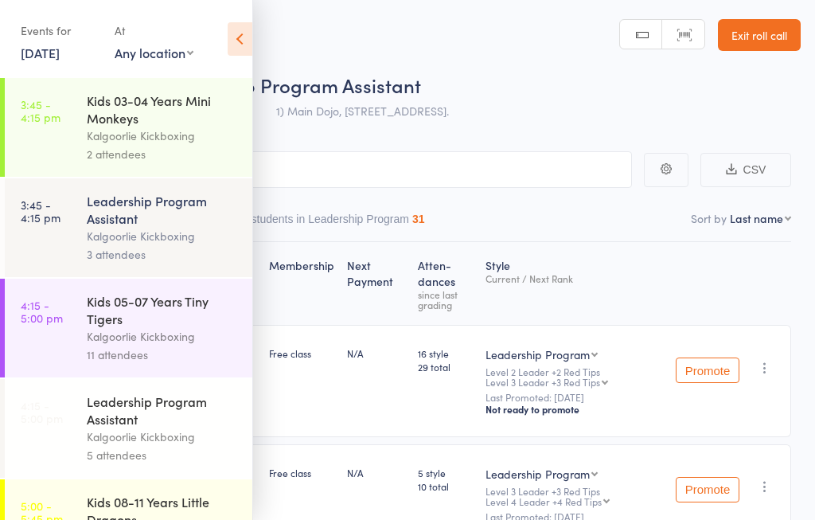
click at [229, 39] on icon at bounding box center [240, 38] width 25 height 33
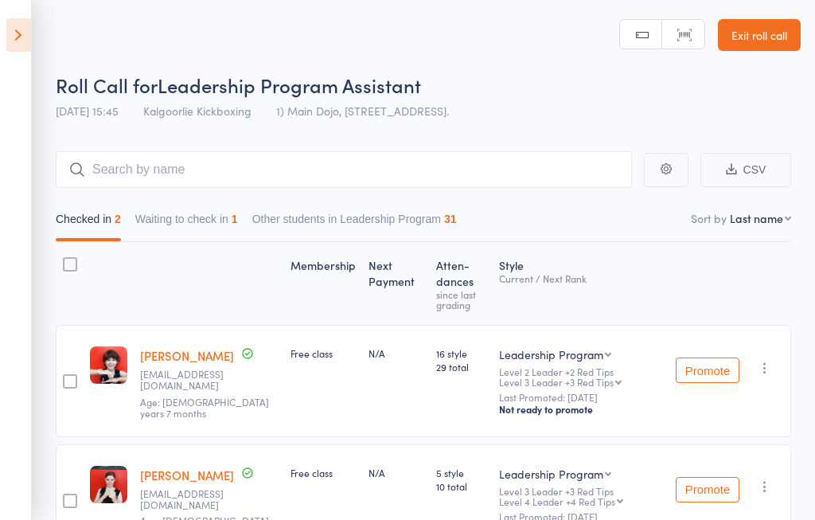
scroll to position [4, 0]
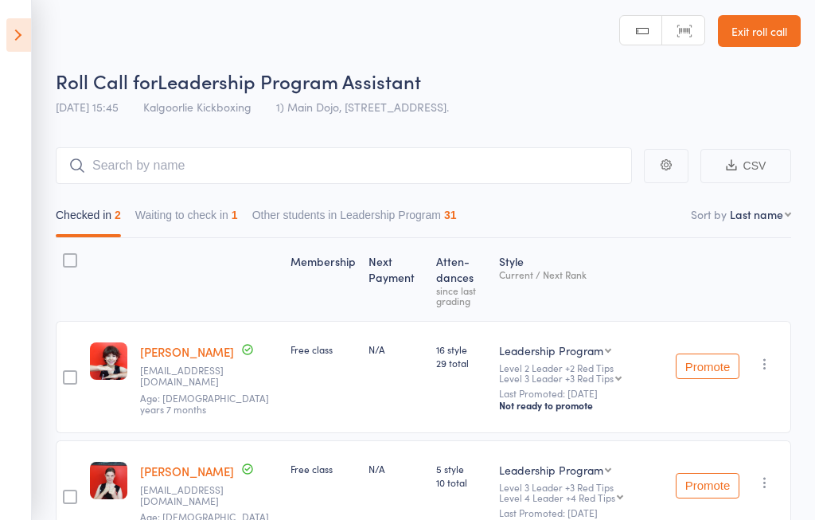
click at [15, 40] on icon at bounding box center [18, 34] width 25 height 33
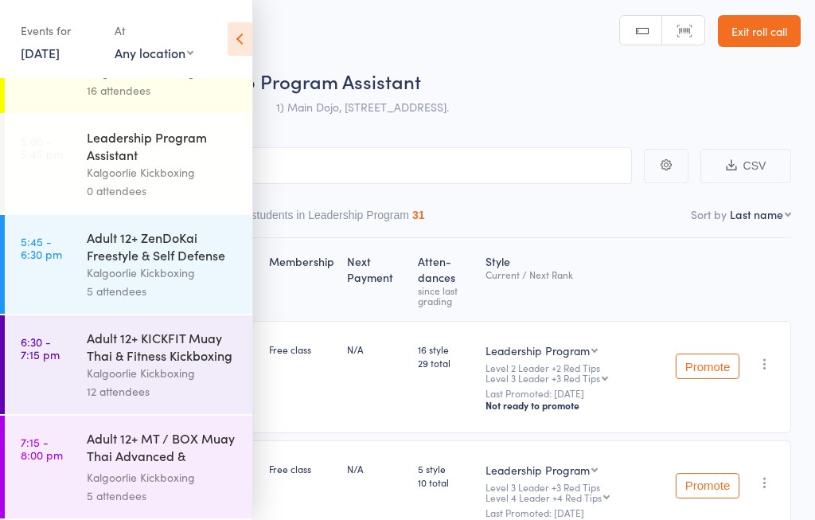
scroll to position [491, 0]
click at [88, 282] on div "5 attendees" at bounding box center [163, 291] width 152 height 18
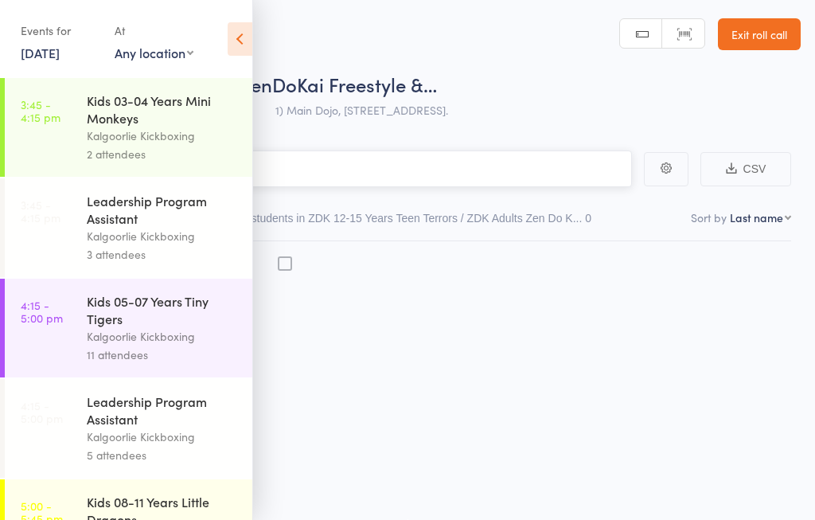
scroll to position [1, 0]
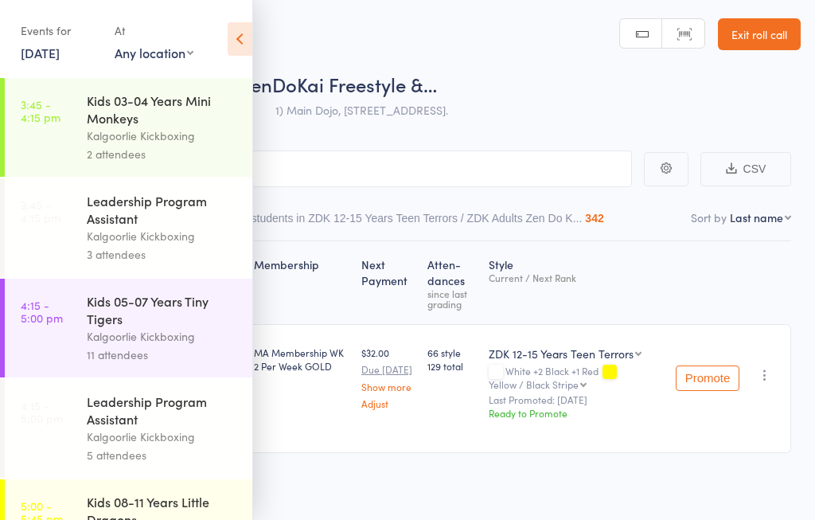
click at [232, 29] on icon at bounding box center [240, 38] width 25 height 33
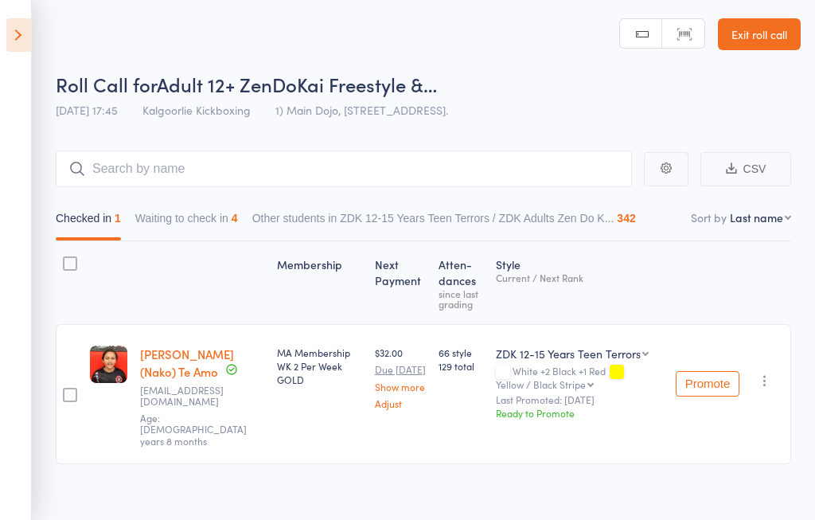
click at [177, 227] on button "Waiting to check in 4" at bounding box center [186, 222] width 103 height 37
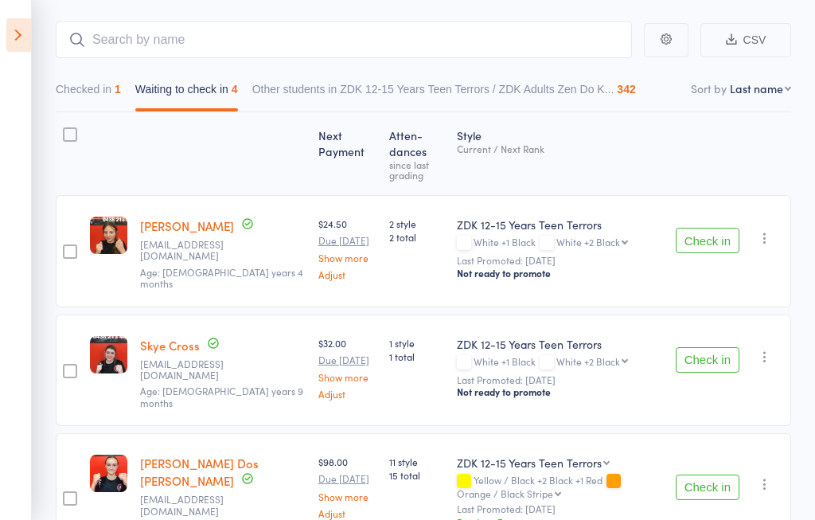
scroll to position [110, 0]
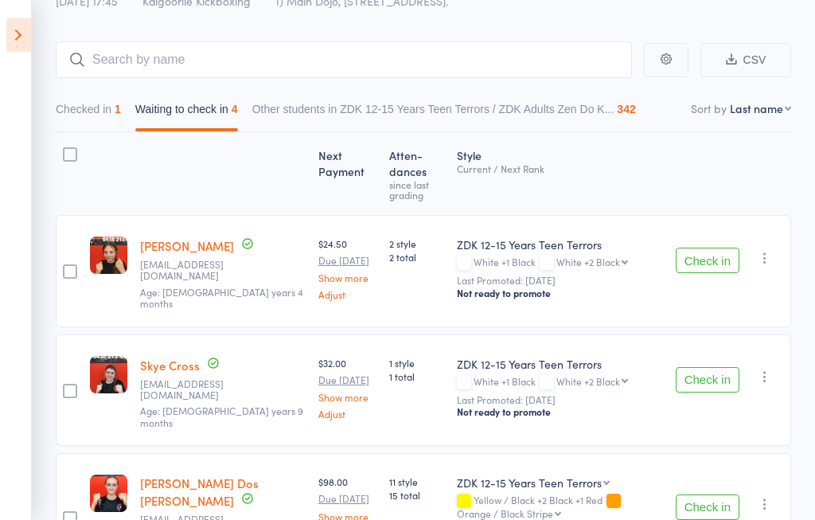
click at [12, 25] on icon at bounding box center [18, 34] width 25 height 33
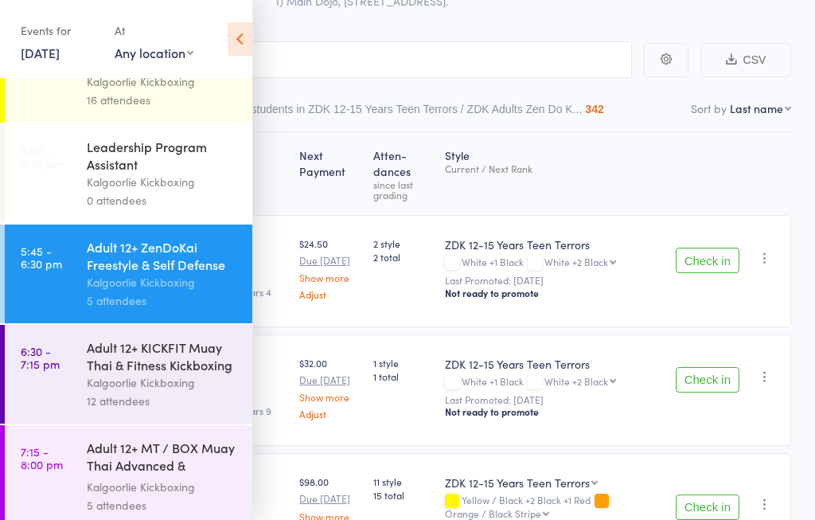
scroll to position [460, 0]
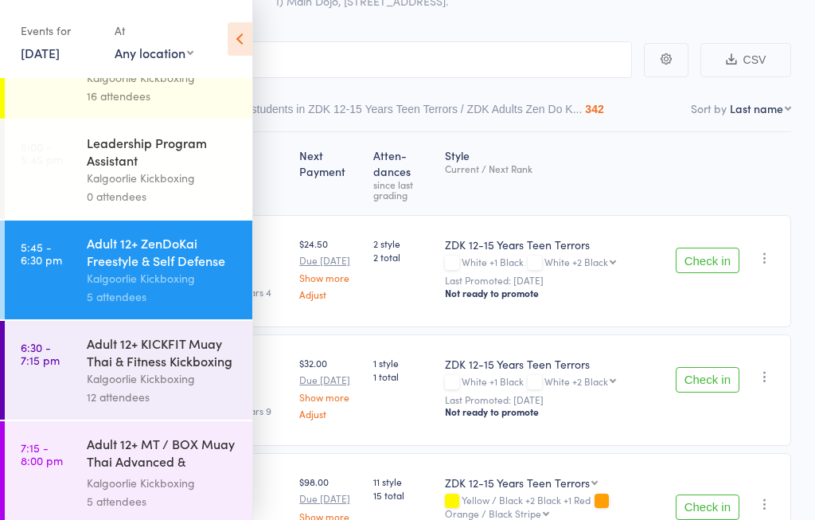
click at [65, 399] on link "6:30 - 7:15 pm Adult 12+ KICKFIT Muay Thai & Fitness Kickboxing Kalgoorlie Kick…" at bounding box center [129, 370] width 248 height 99
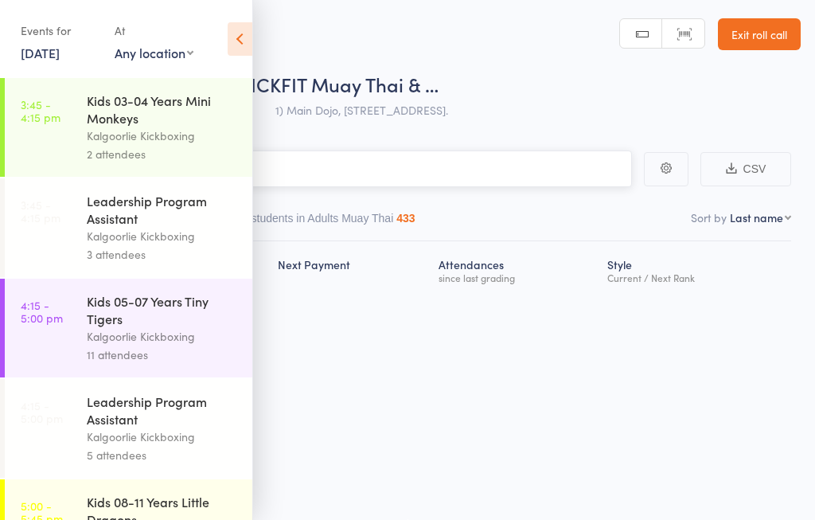
scroll to position [1, 0]
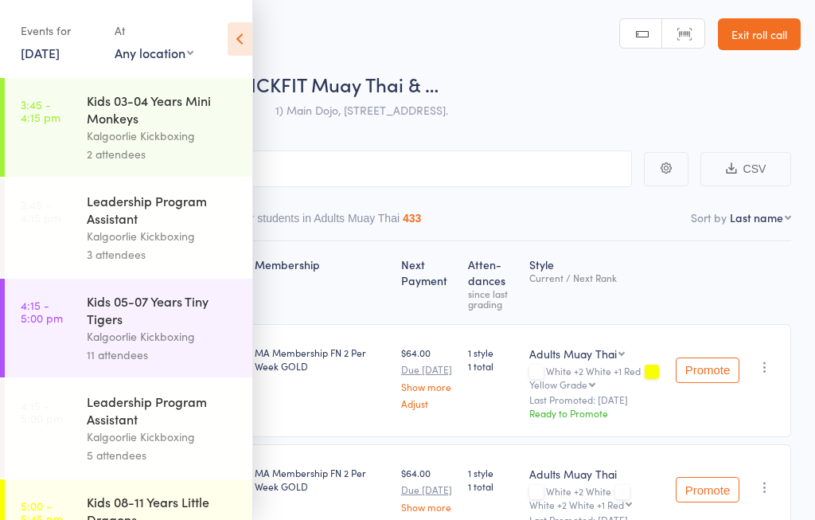
click at [239, 31] on icon at bounding box center [240, 38] width 25 height 33
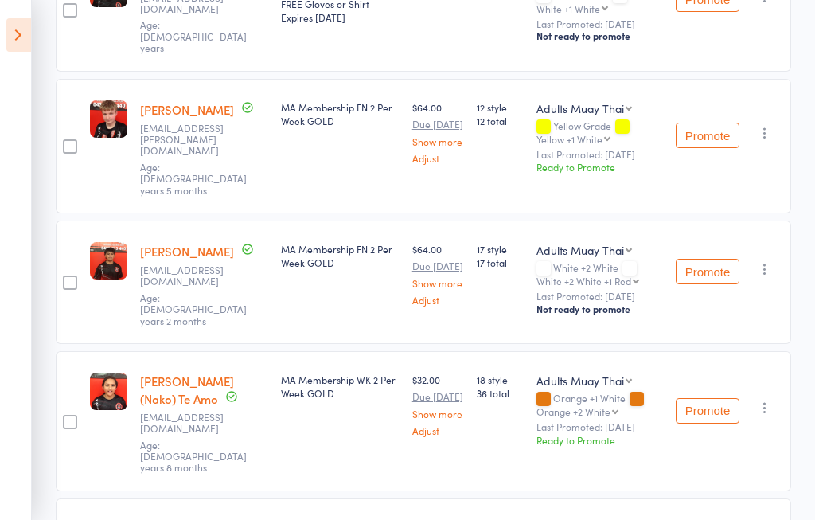
scroll to position [1299, 0]
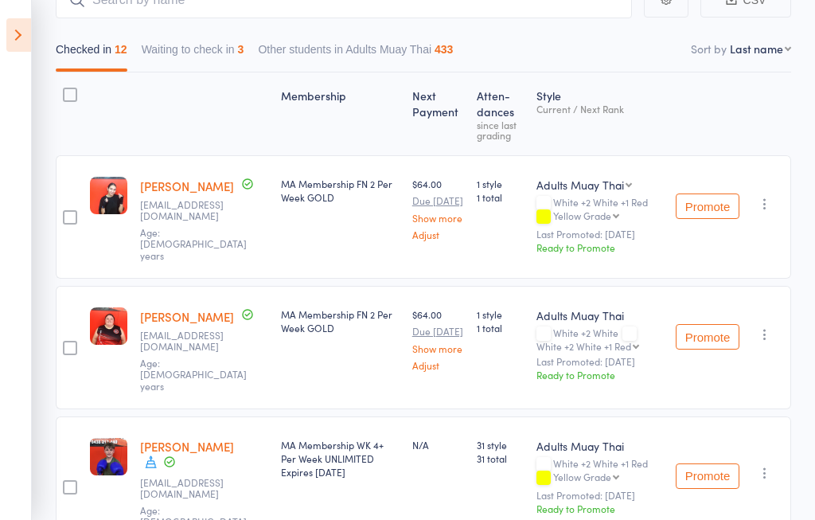
scroll to position [172, 0]
